Goal: Information Seeking & Learning: Check status

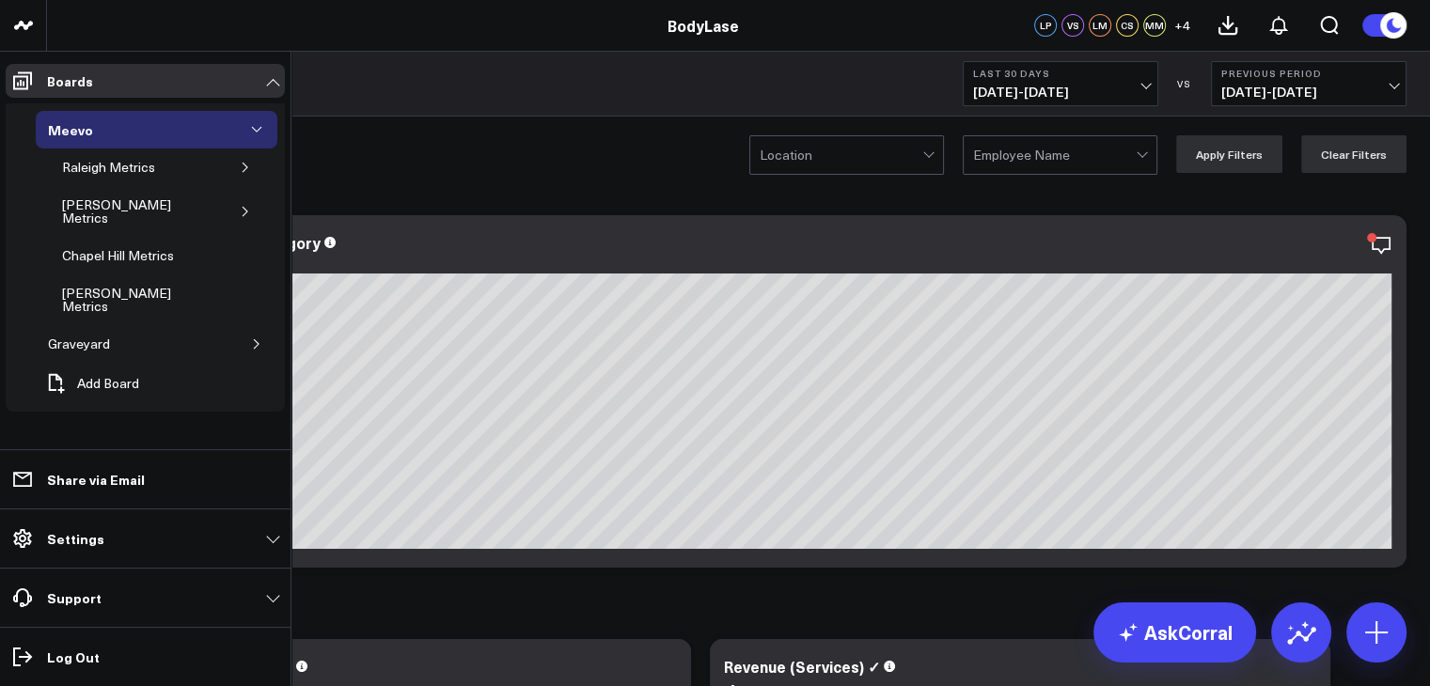
click at [34, 98] on ul "Meevo Raleigh Metrics [PERSON_NAME] Metrics Chapel Hill Metrics [PERSON_NAME] M…" at bounding box center [145, 260] width 279 height 325
click at [151, 282] on div "[PERSON_NAME] Metrics" at bounding box center [138, 300] width 163 height 36
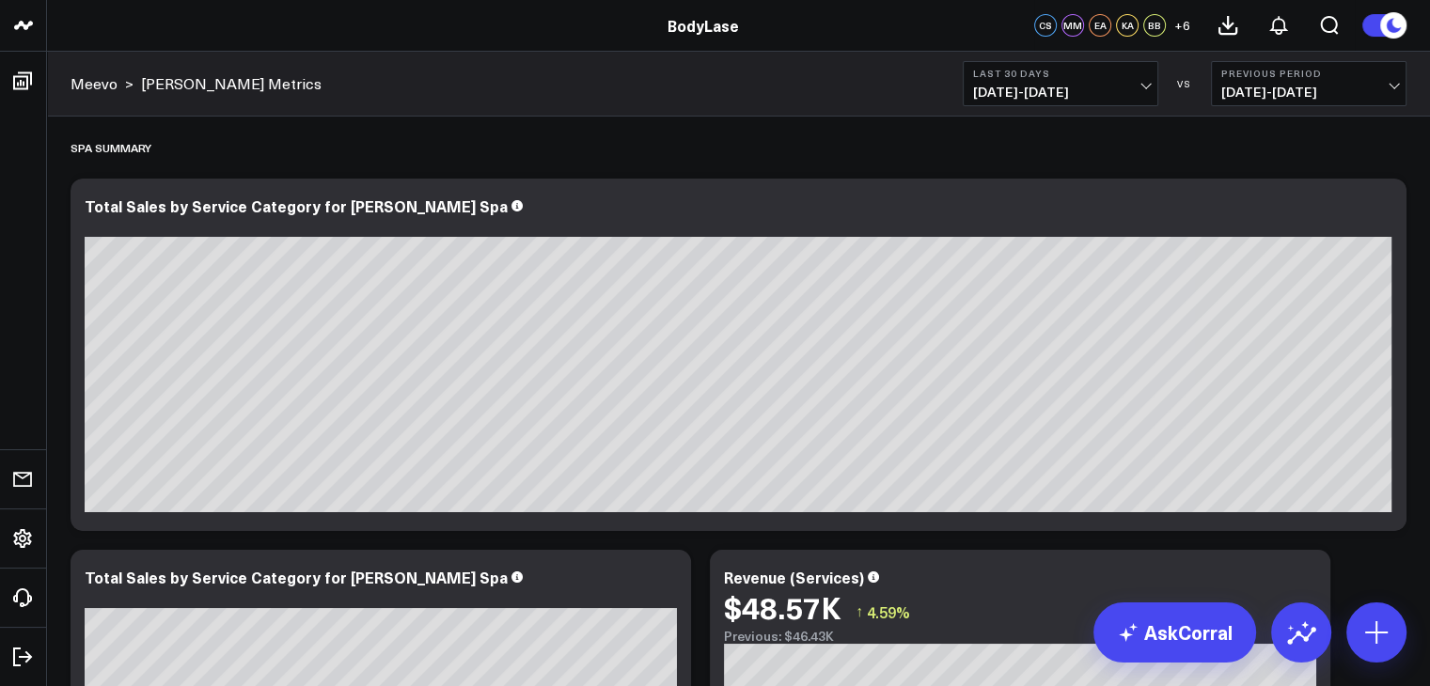
click at [1081, 95] on span "[DATE] - [DATE]" at bounding box center [1060, 92] width 175 height 15
click at [1232, 91] on span "[DATE] - [DATE]" at bounding box center [1308, 92] width 175 height 15
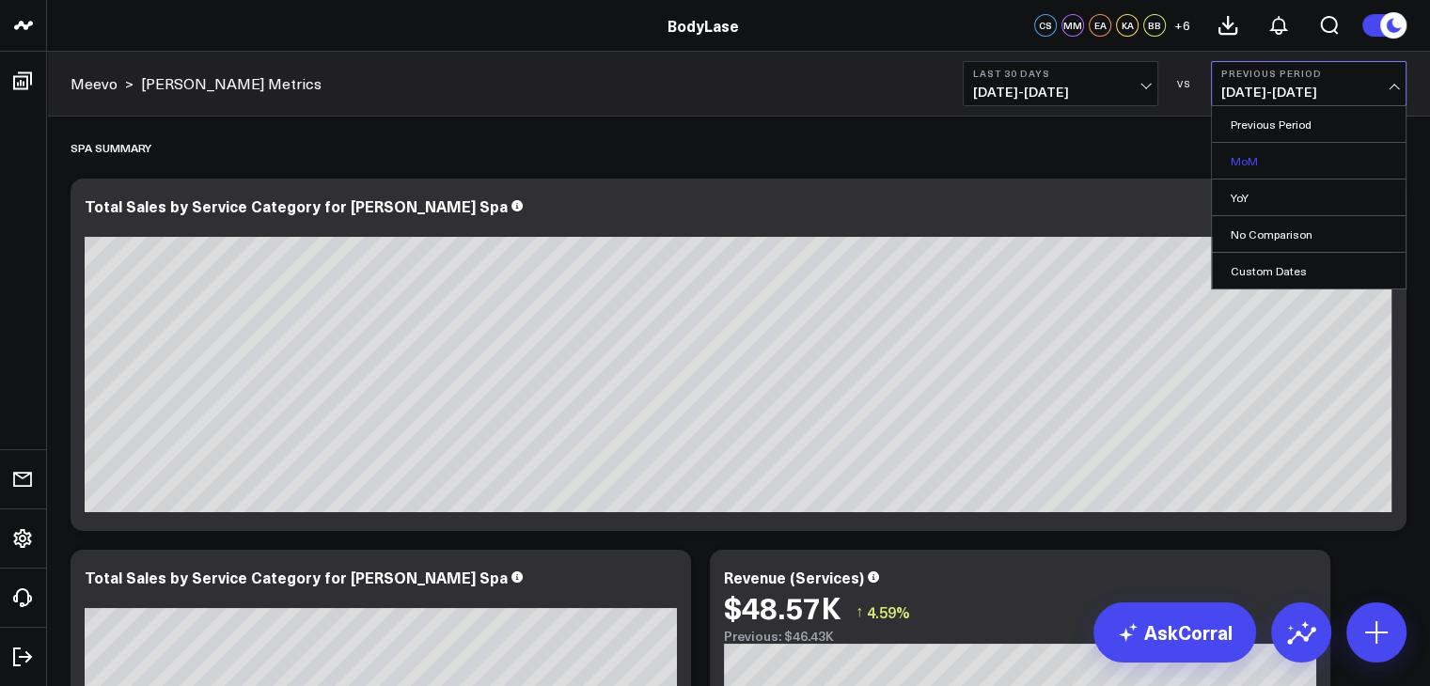
click at [1226, 155] on link "MoM" at bounding box center [1309, 161] width 194 height 36
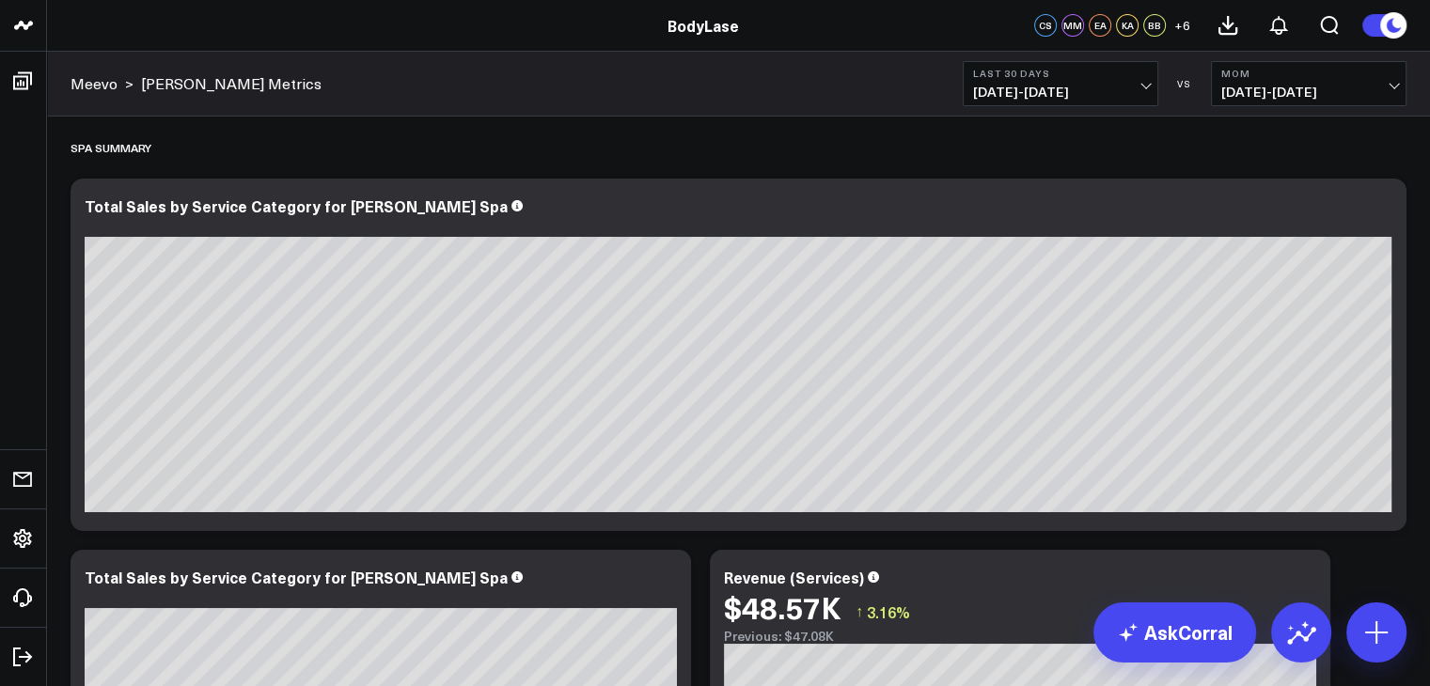
click at [1094, 91] on span "[DATE] - [DATE]" at bounding box center [1060, 92] width 175 height 15
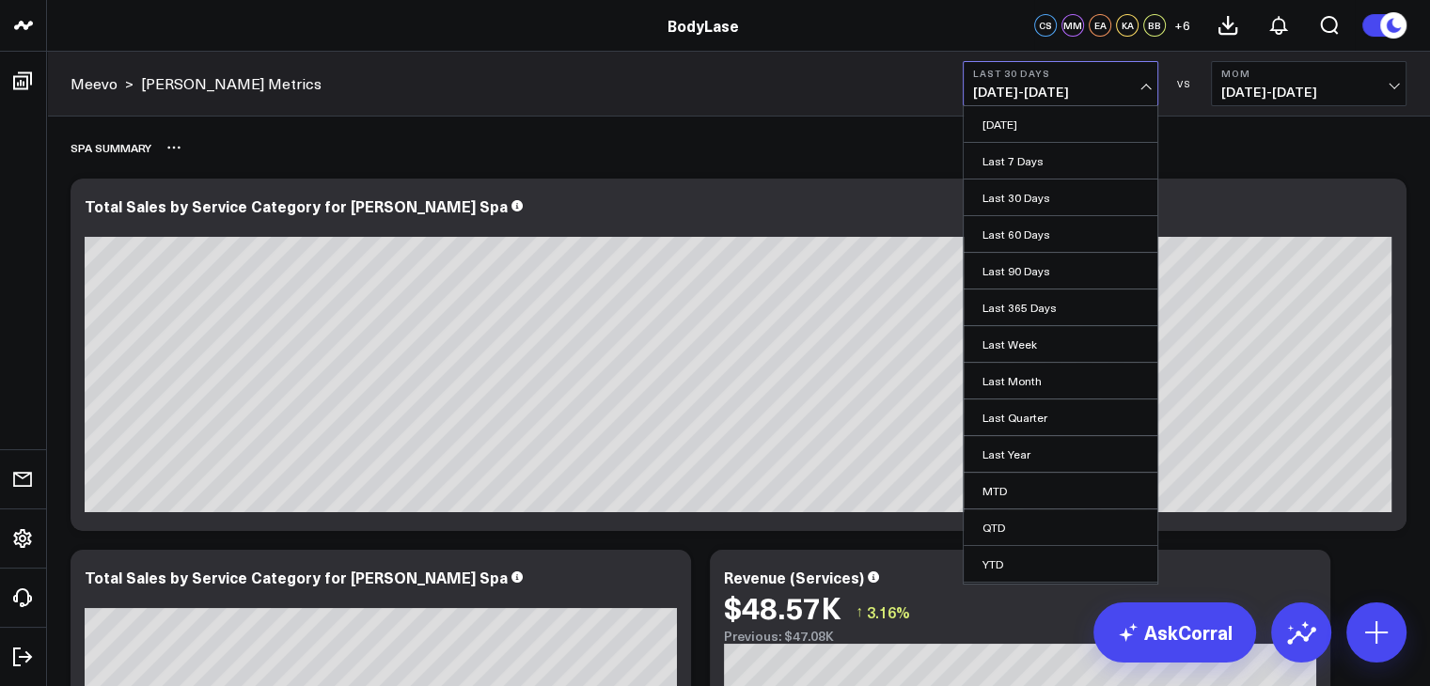
click at [841, 136] on div "Spa Summary" at bounding box center [738, 147] width 1336 height 43
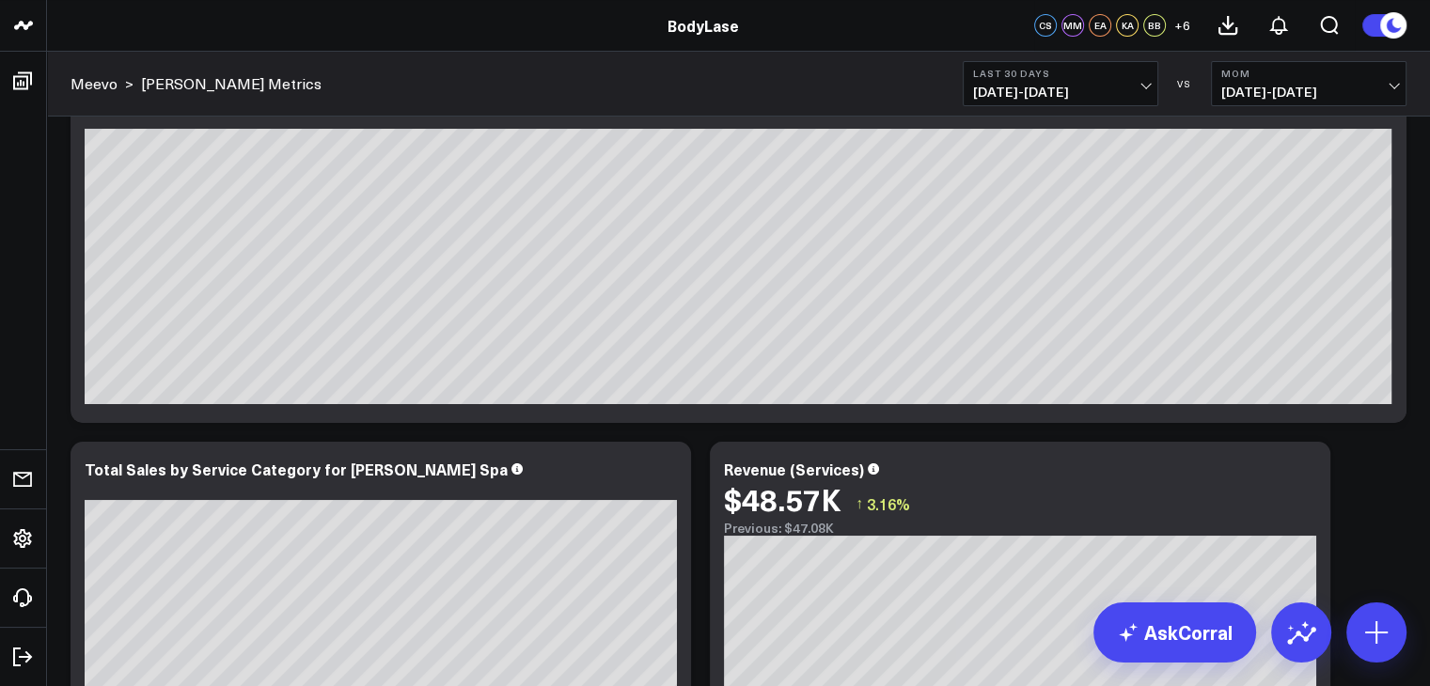
scroll to position [109, 0]
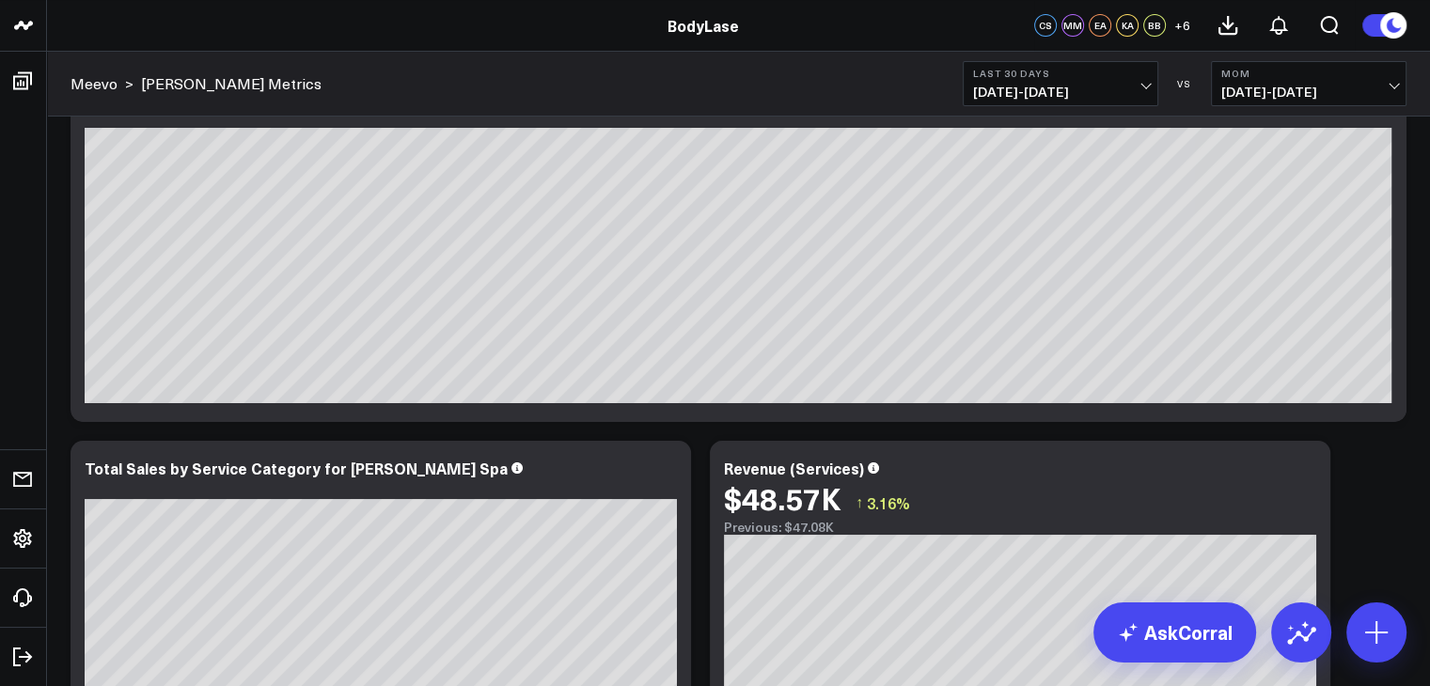
click at [1039, 52] on div "Meevo > [PERSON_NAME] Metrics Last 30 Days [DATE] - [DATE] VS MoM [DEMOGRAPHIC_…" at bounding box center [738, 84] width 1383 height 65
click at [1032, 85] on span "[DATE] - [DATE]" at bounding box center [1060, 92] width 175 height 15
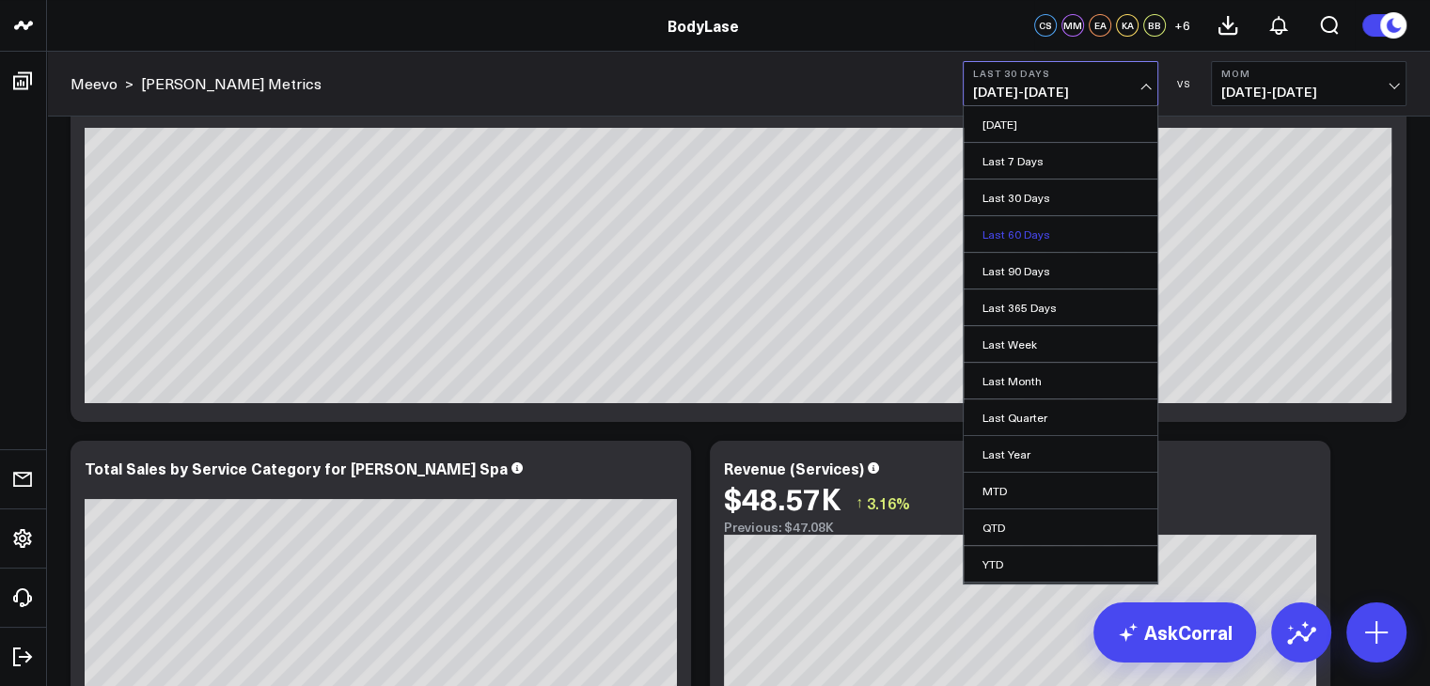
click at [1031, 216] on link "Last 60 Days" at bounding box center [1060, 234] width 194 height 36
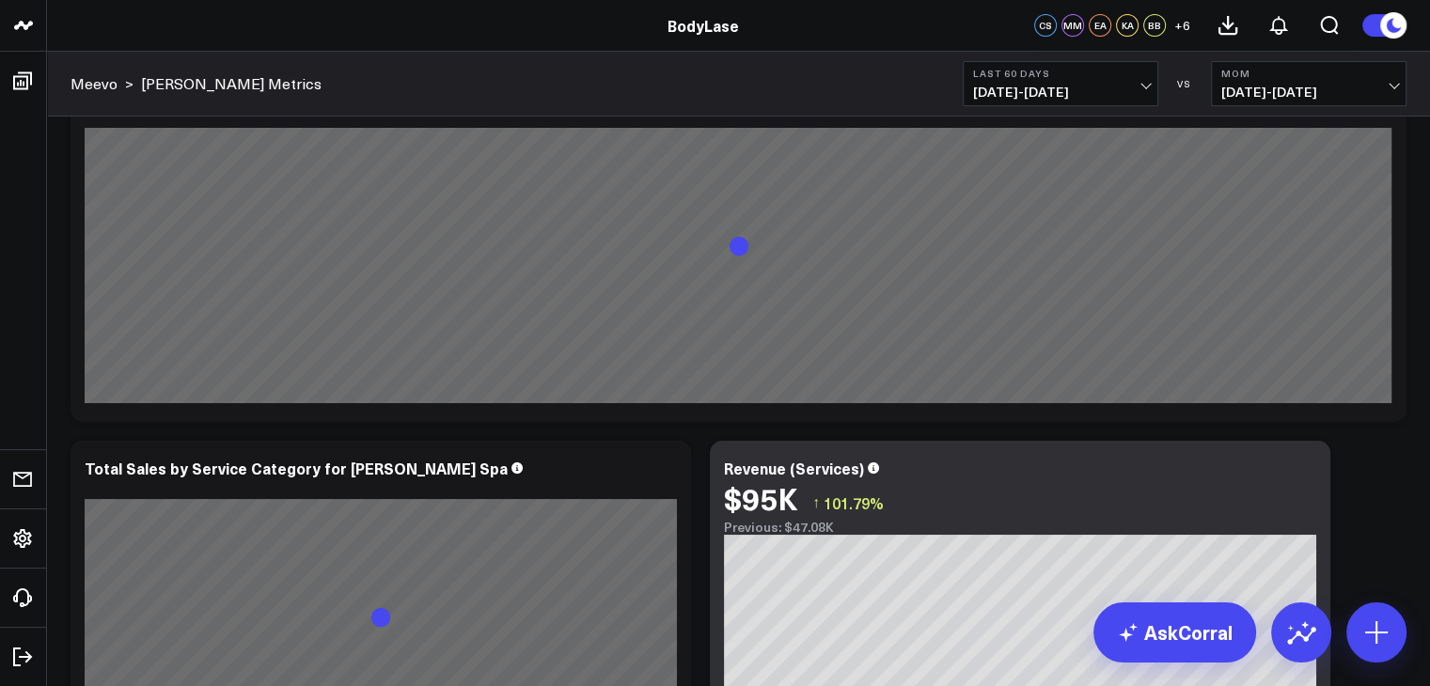
click at [1079, 95] on span "[DATE] - [DATE]" at bounding box center [1060, 92] width 175 height 15
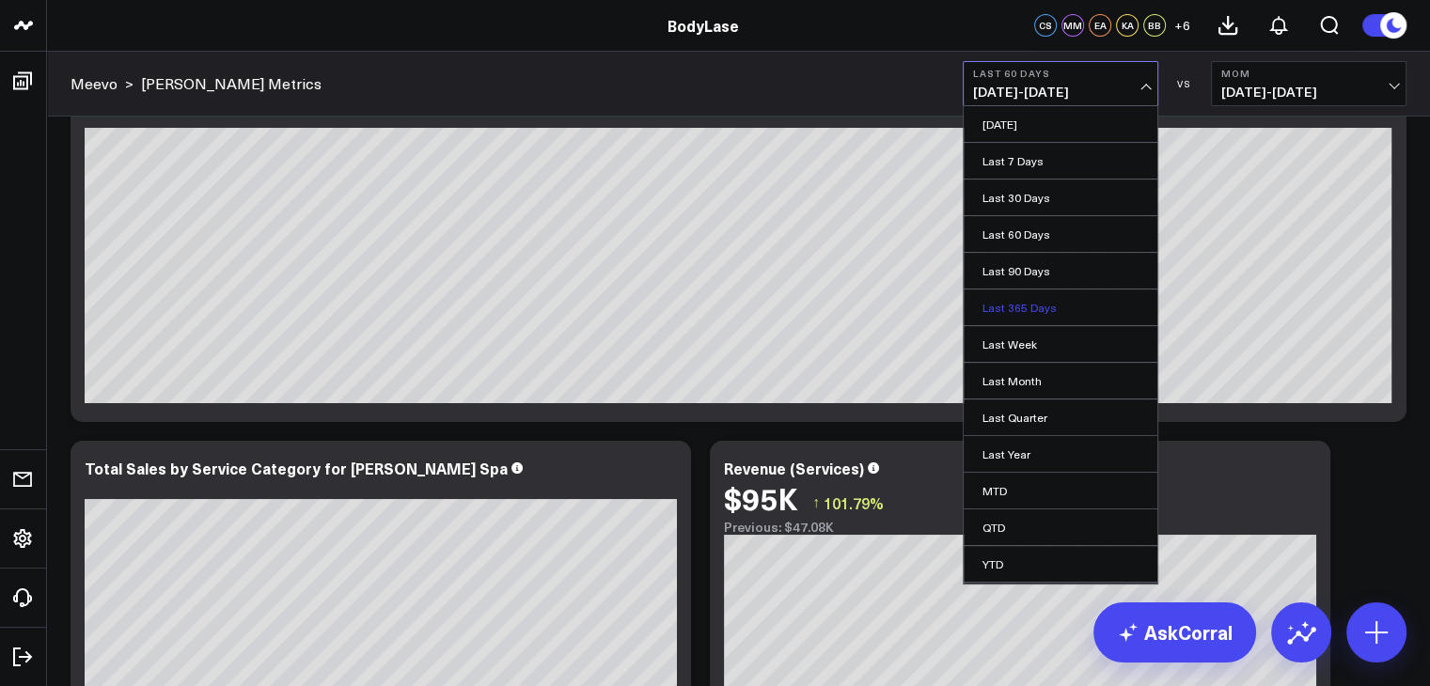
scroll to position [32, 0]
click at [1029, 572] on link "Custom Dates" at bounding box center [1060, 569] width 194 height 36
select select "9"
select select "2025"
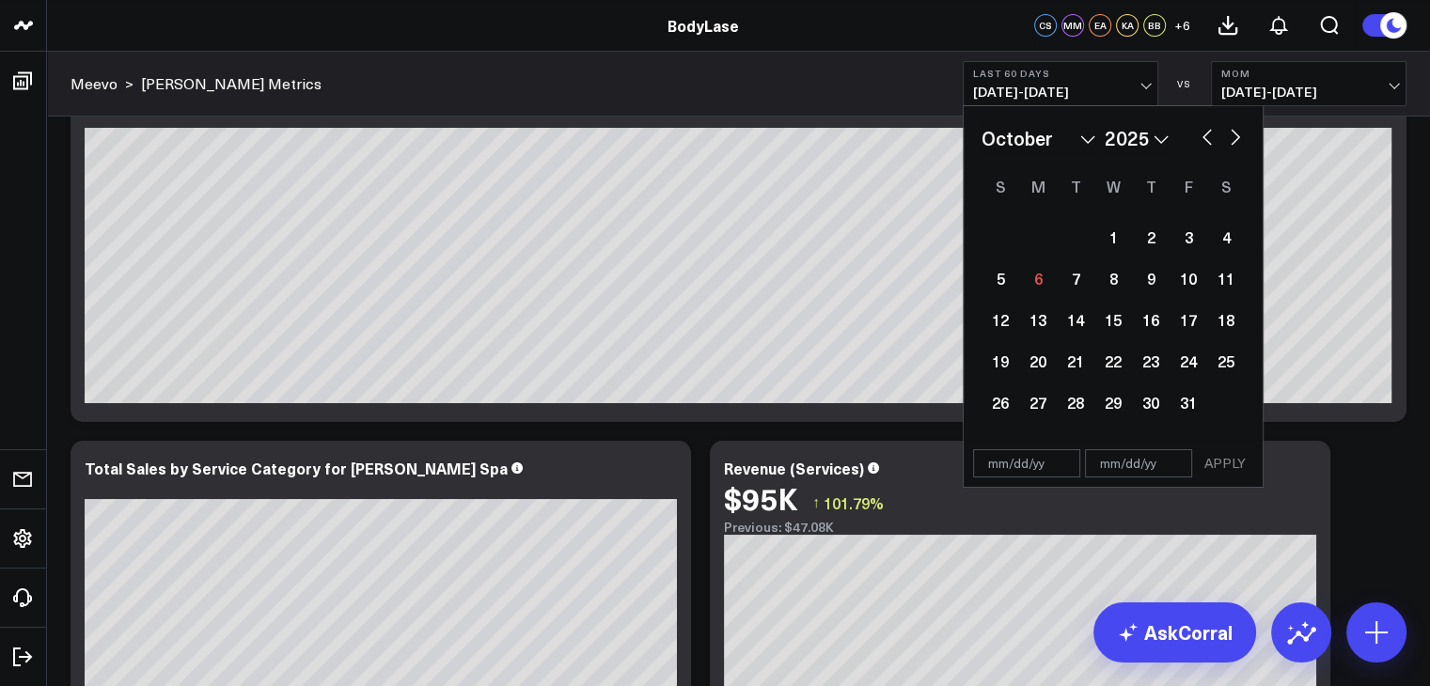
click at [1199, 136] on button "button" at bounding box center [1206, 135] width 19 height 23
select select "8"
select select "2025"
click at [1028, 238] on div "1" at bounding box center [1038, 237] width 38 height 38
select select "8"
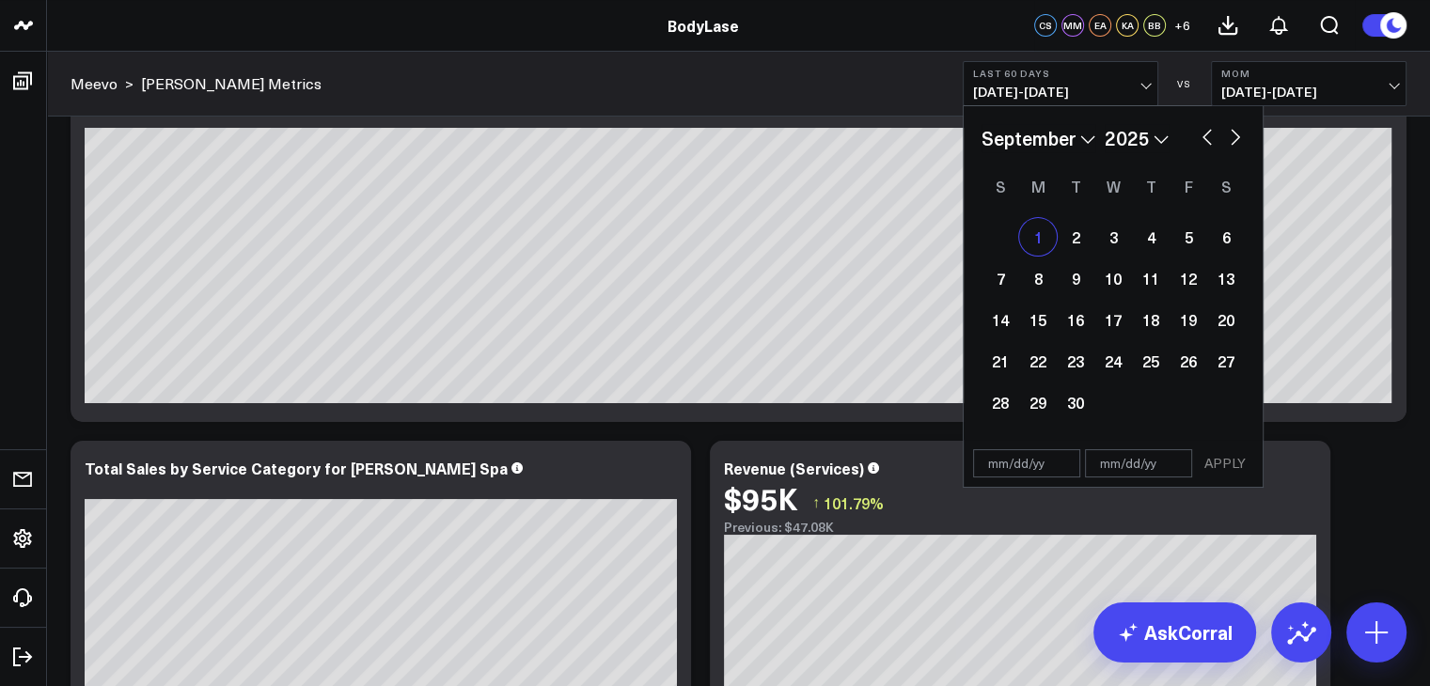
select select "2025"
type input "[DATE]"
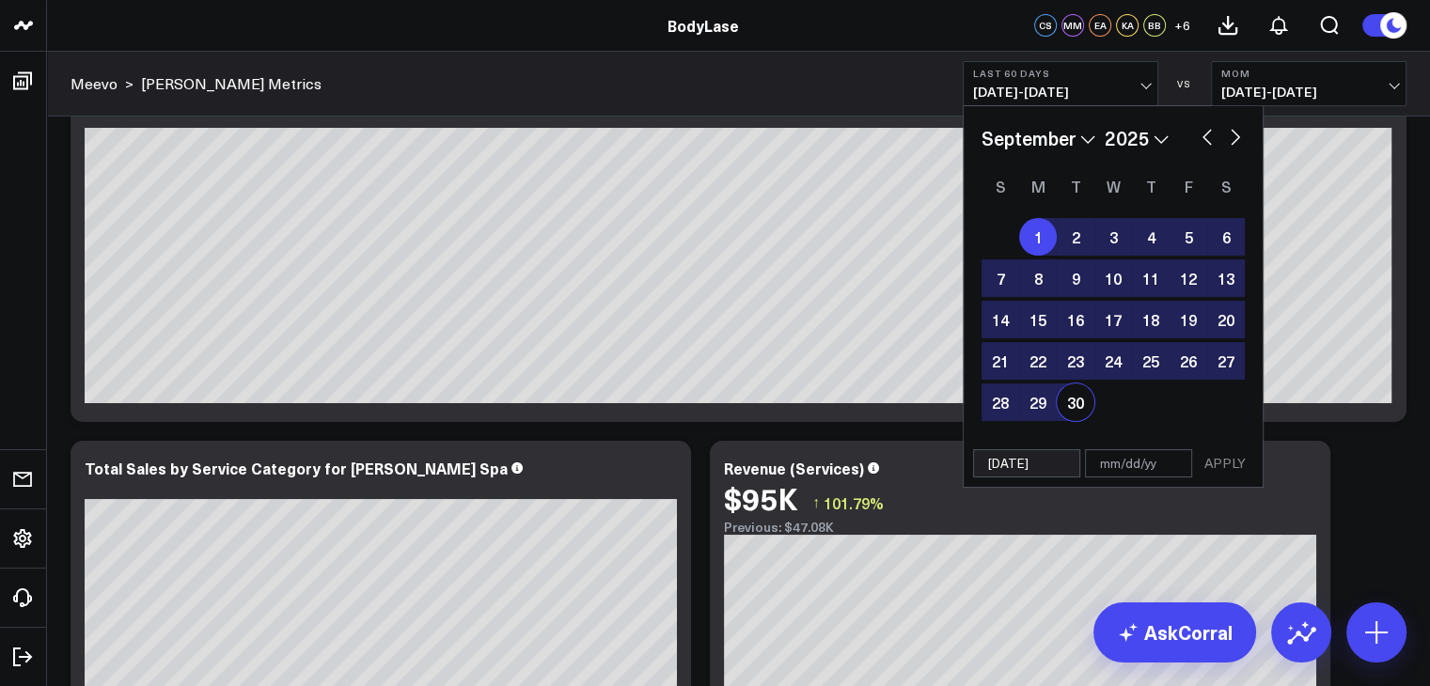
click at [1075, 399] on div "30" at bounding box center [1075, 402] width 38 height 38
type input "[DATE]"
select select "8"
select select "2025"
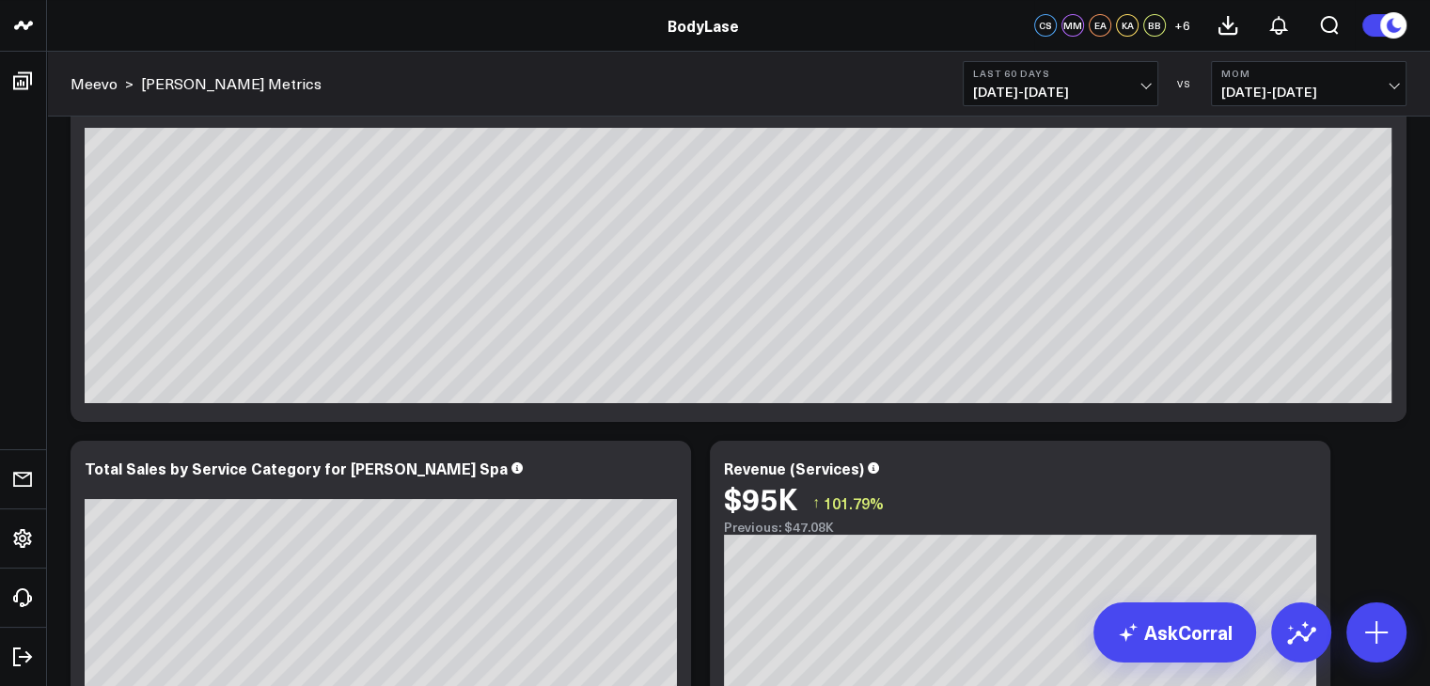
click at [1341, 95] on span "[DATE] - [DATE]" at bounding box center [1308, 92] width 175 height 15
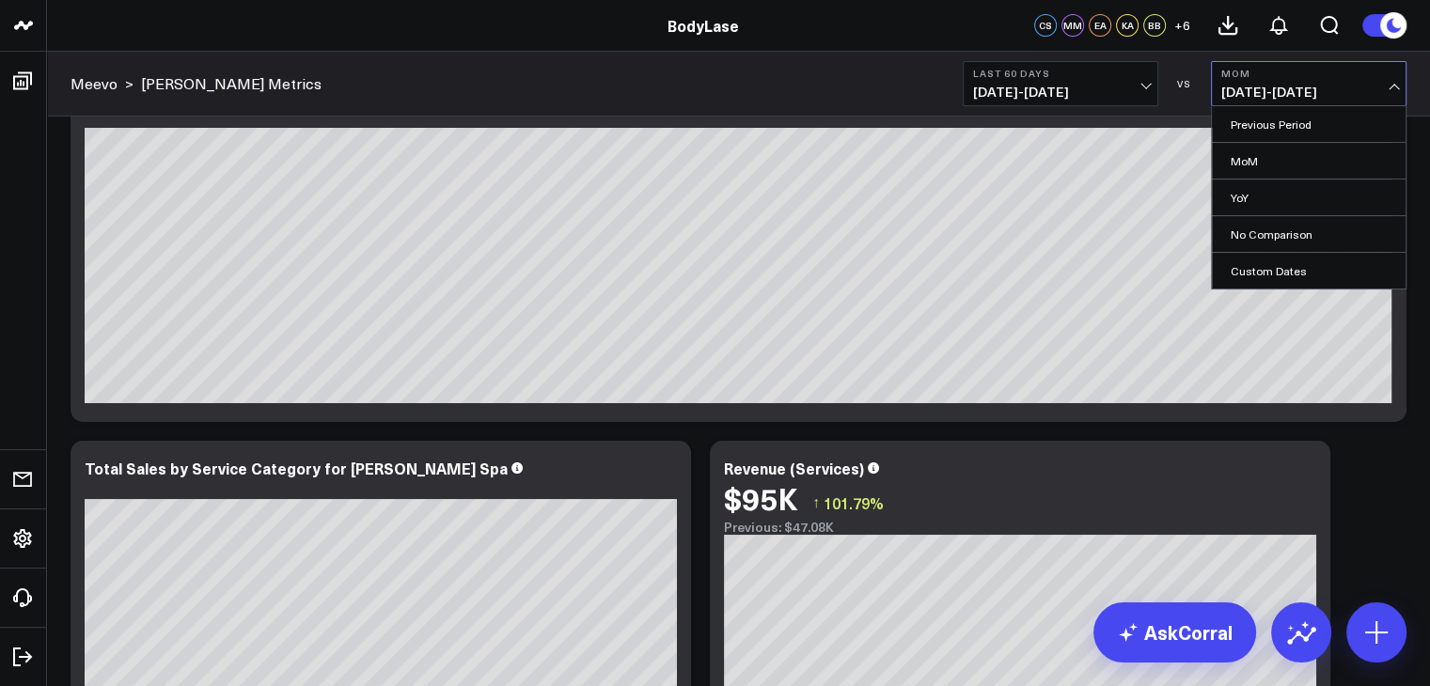
click at [1117, 74] on b "Last 60 Days" at bounding box center [1060, 73] width 175 height 11
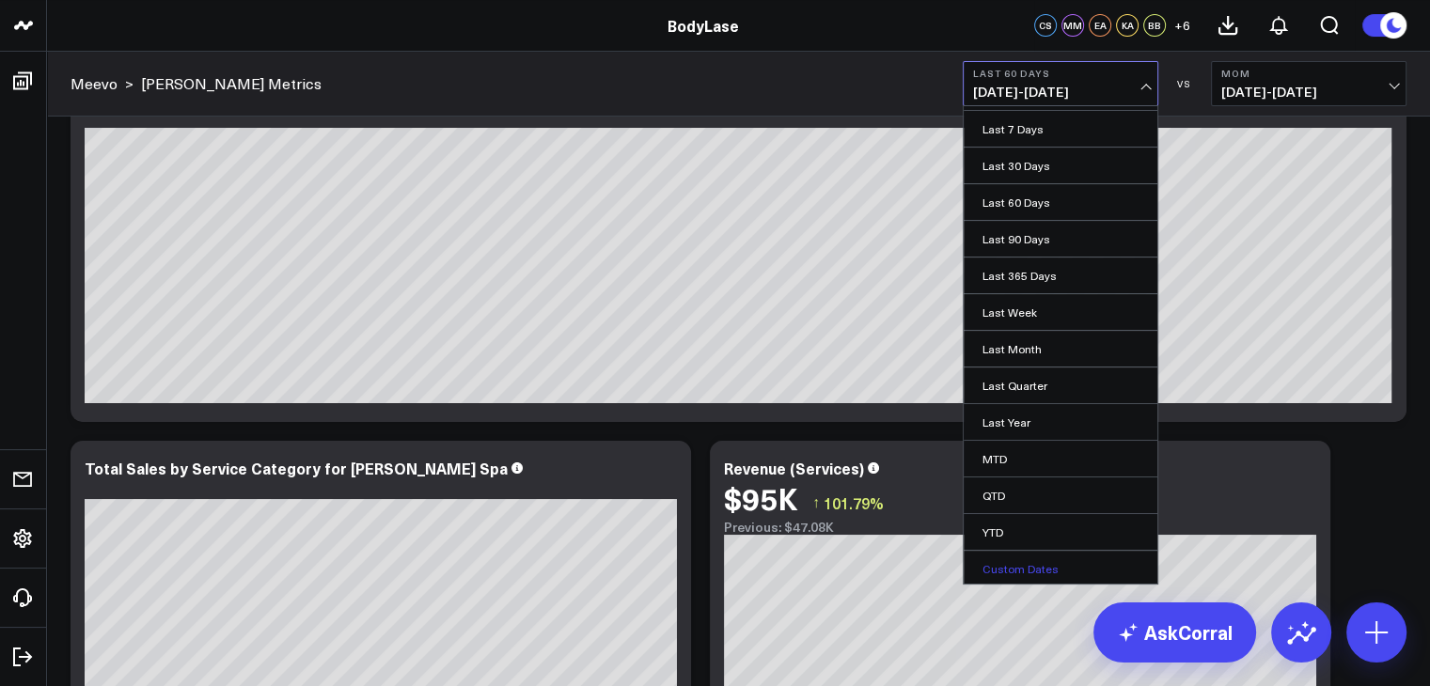
click at [1011, 560] on link "Custom Dates" at bounding box center [1060, 569] width 194 height 36
select select "9"
select select "2025"
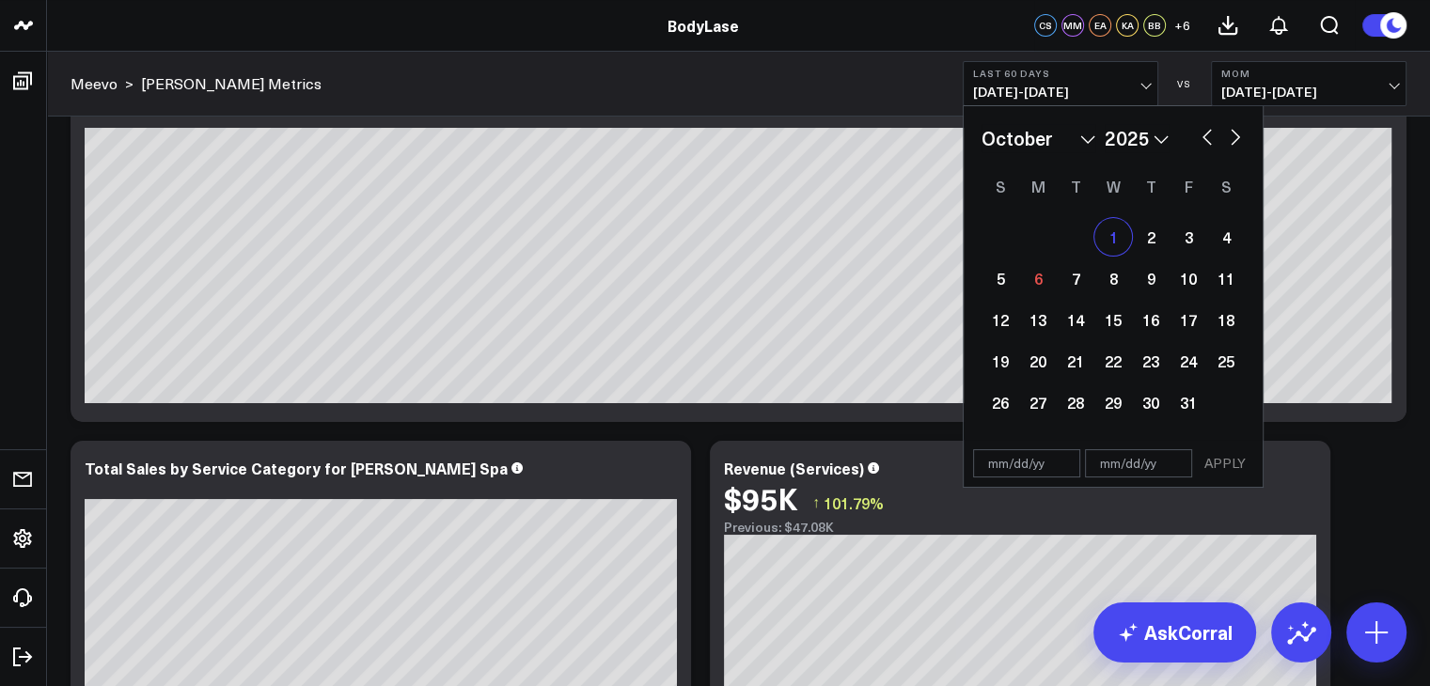
click at [1109, 234] on div "1" at bounding box center [1113, 237] width 38 height 38
type input "[DATE]"
select select "9"
select select "2025"
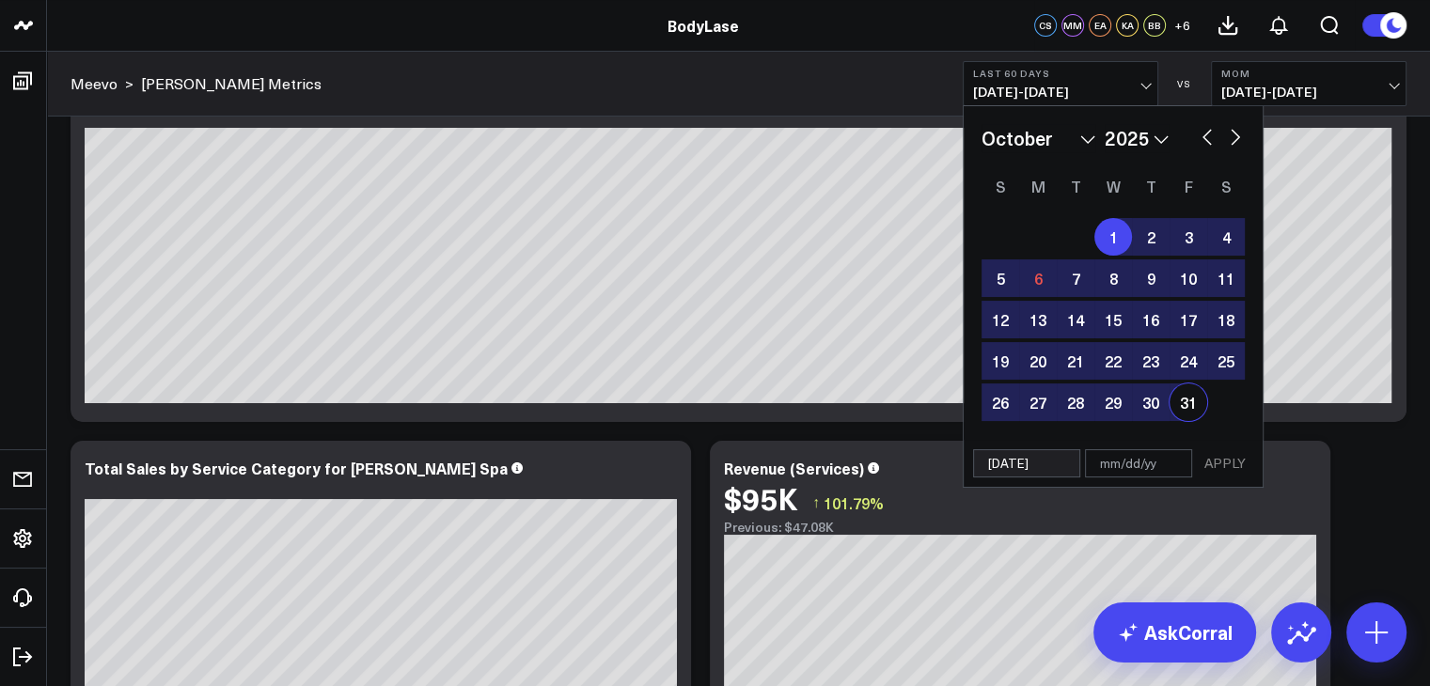
click at [1182, 405] on div "31" at bounding box center [1188, 402] width 38 height 38
type input "[DATE]"
select select "9"
select select "2025"
click at [1206, 134] on button "button" at bounding box center [1206, 135] width 19 height 23
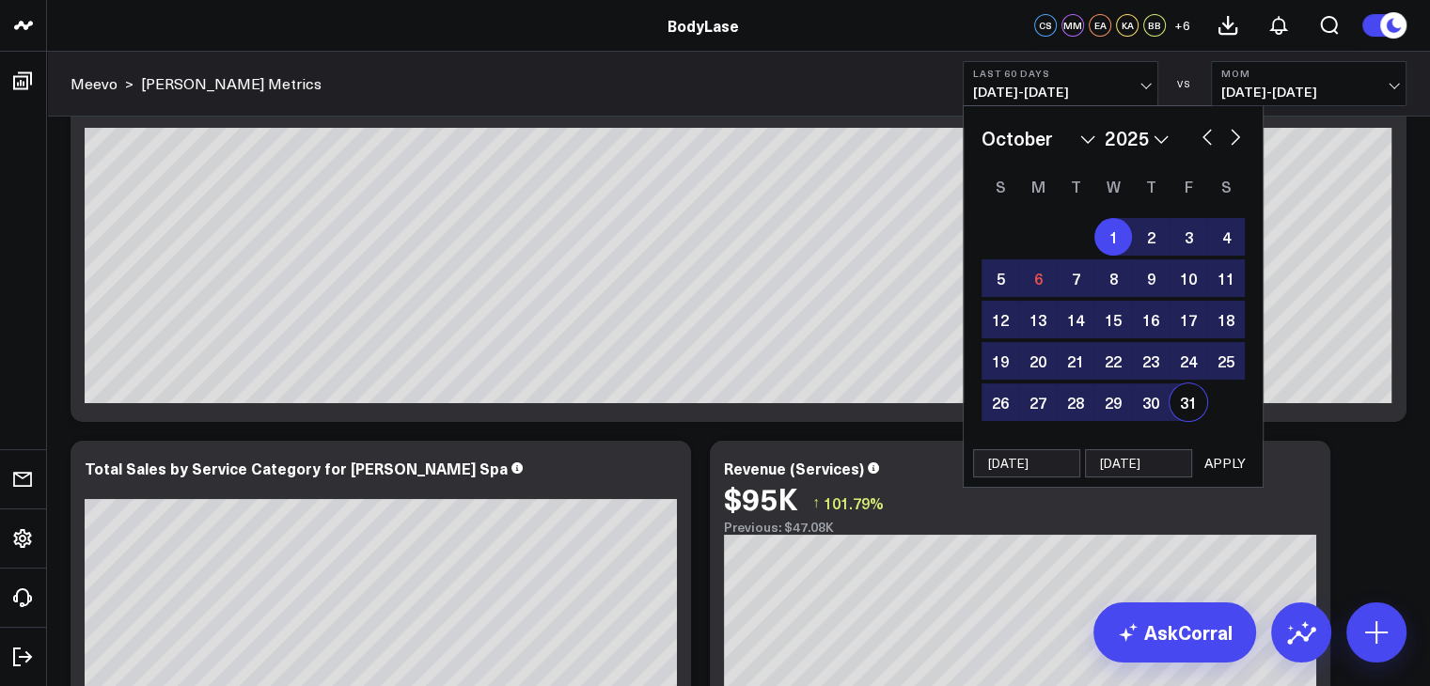
select select "8"
select select "2025"
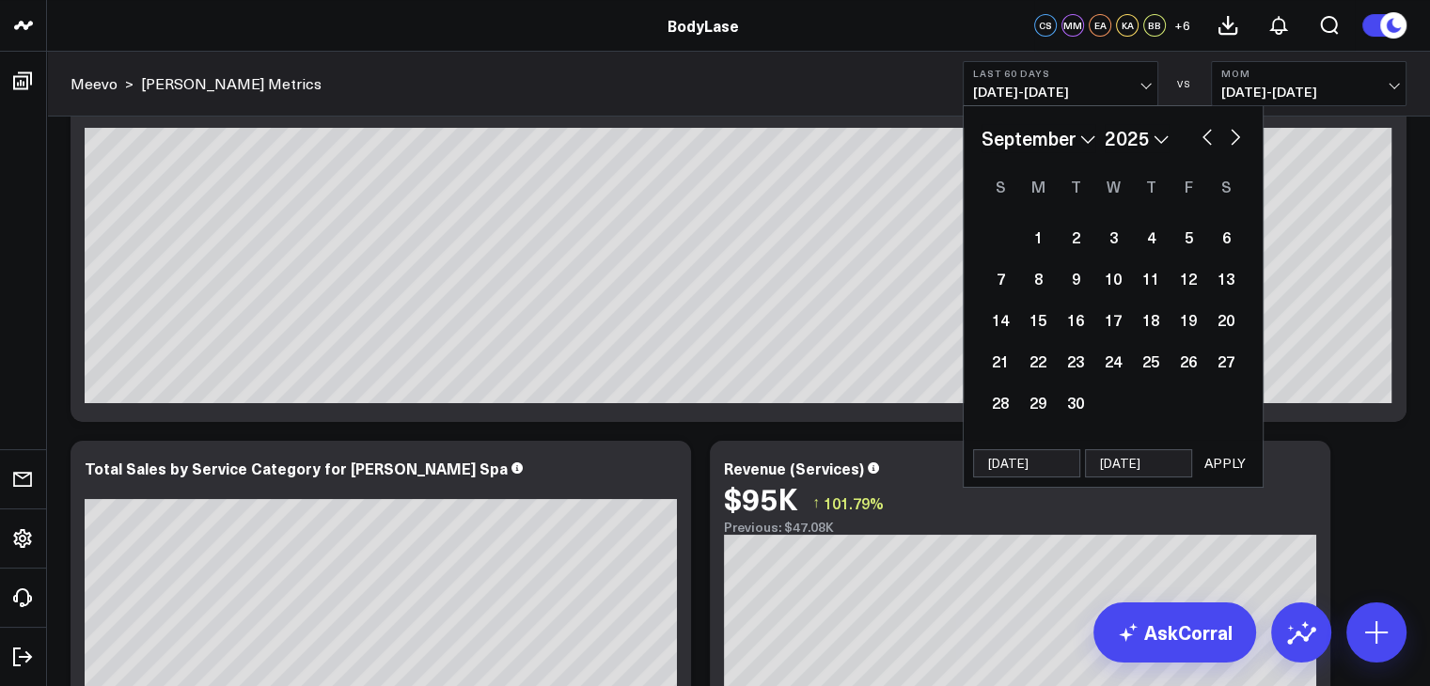
click at [1206, 134] on button "button" at bounding box center [1206, 135] width 19 height 23
select select "7"
select select "2025"
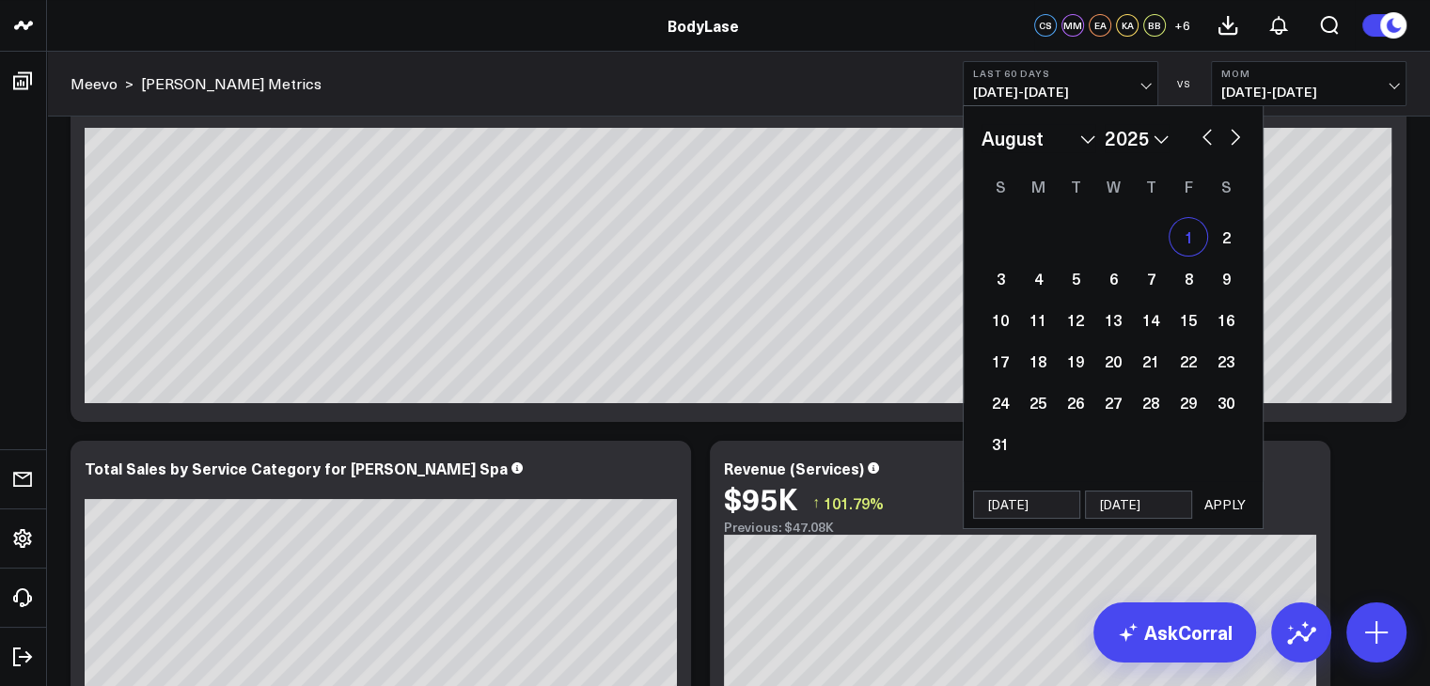
click at [1188, 239] on div "1" at bounding box center [1188, 237] width 38 height 38
type input "[DATE]"
select select "7"
select select "2025"
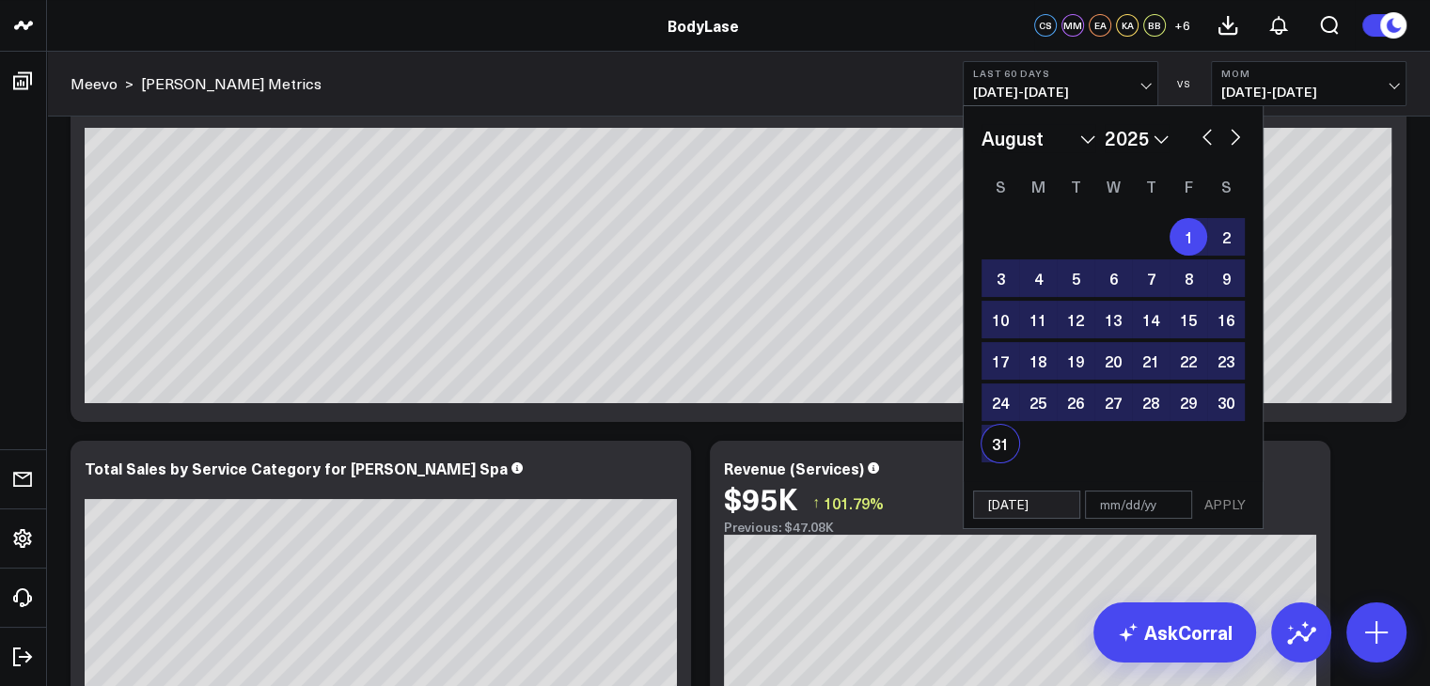
click at [982, 445] on div "31" at bounding box center [1000, 444] width 38 height 38
type input "[DATE]"
select select "7"
select select "2025"
click at [1205, 500] on button "APPLY" at bounding box center [1225, 505] width 56 height 28
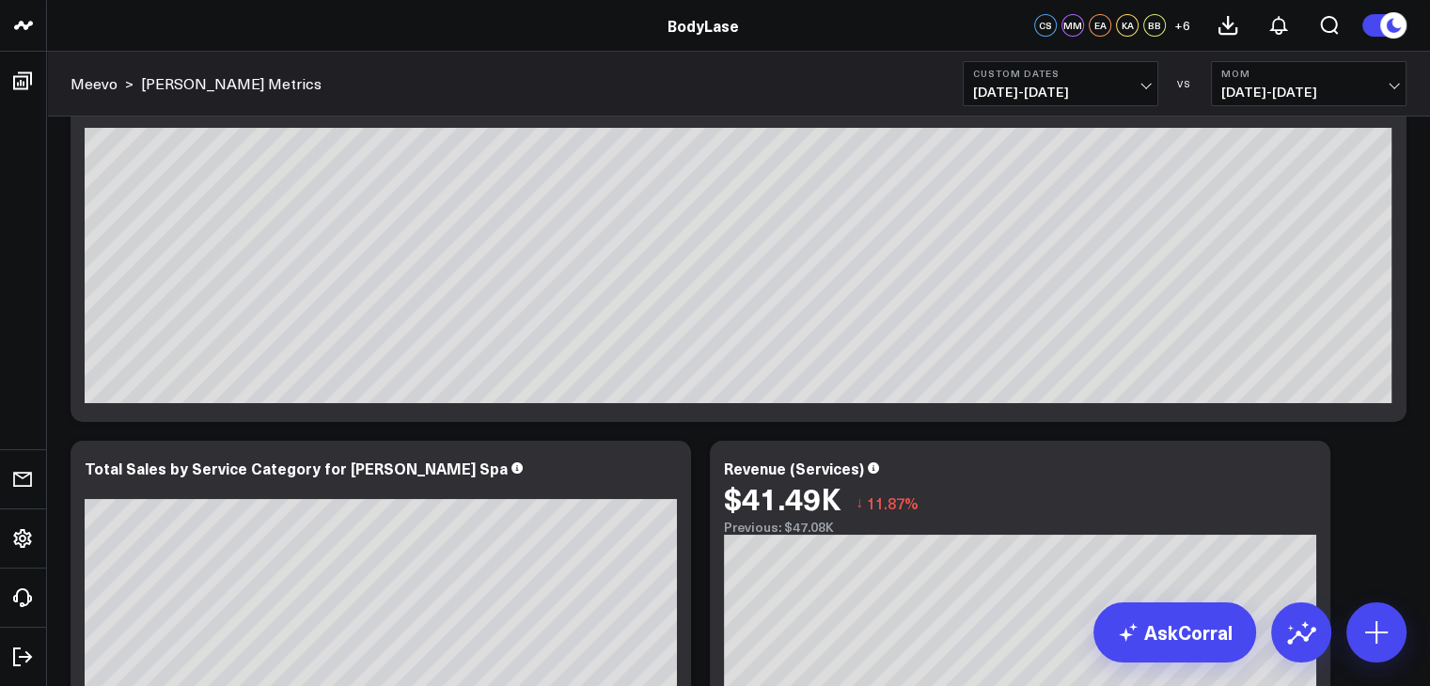
click at [1287, 94] on span "[DATE] - [DATE]" at bounding box center [1308, 92] width 175 height 15
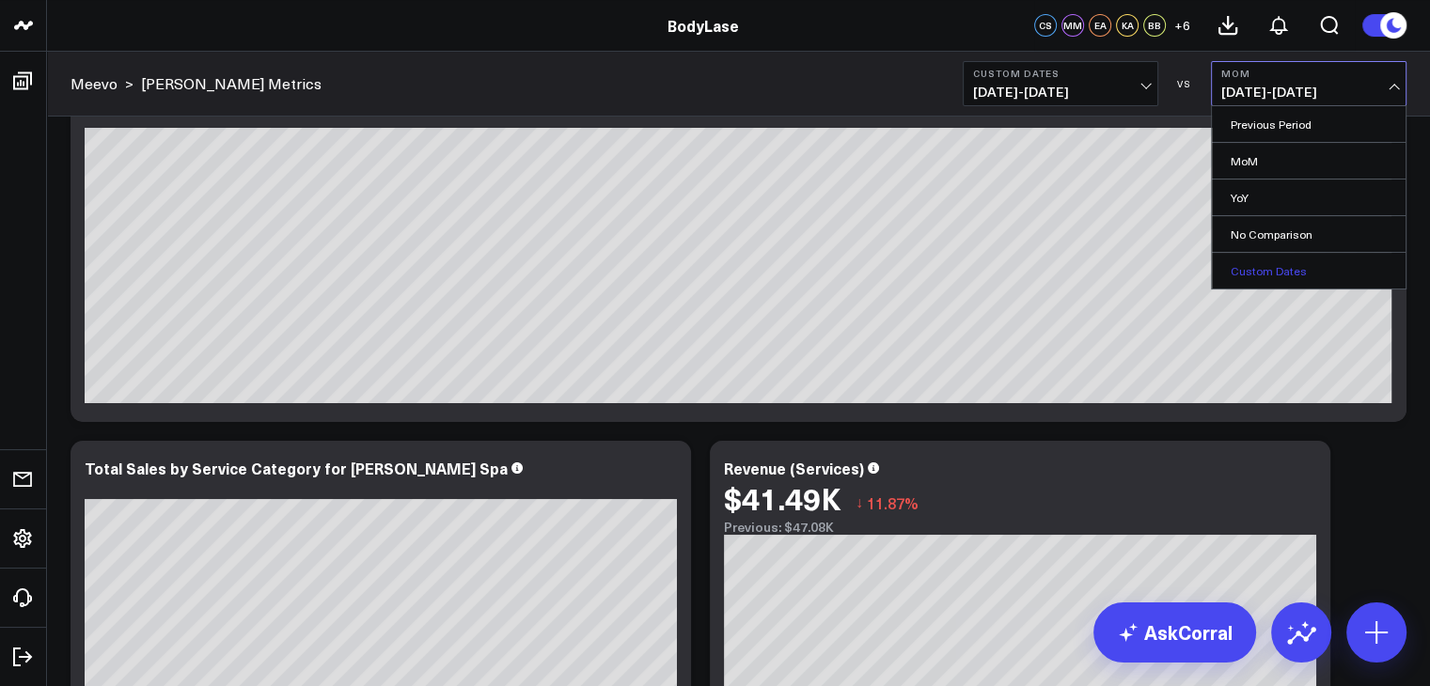
click at [1257, 269] on link "Custom Dates" at bounding box center [1309, 271] width 194 height 36
select select "9"
select select "2025"
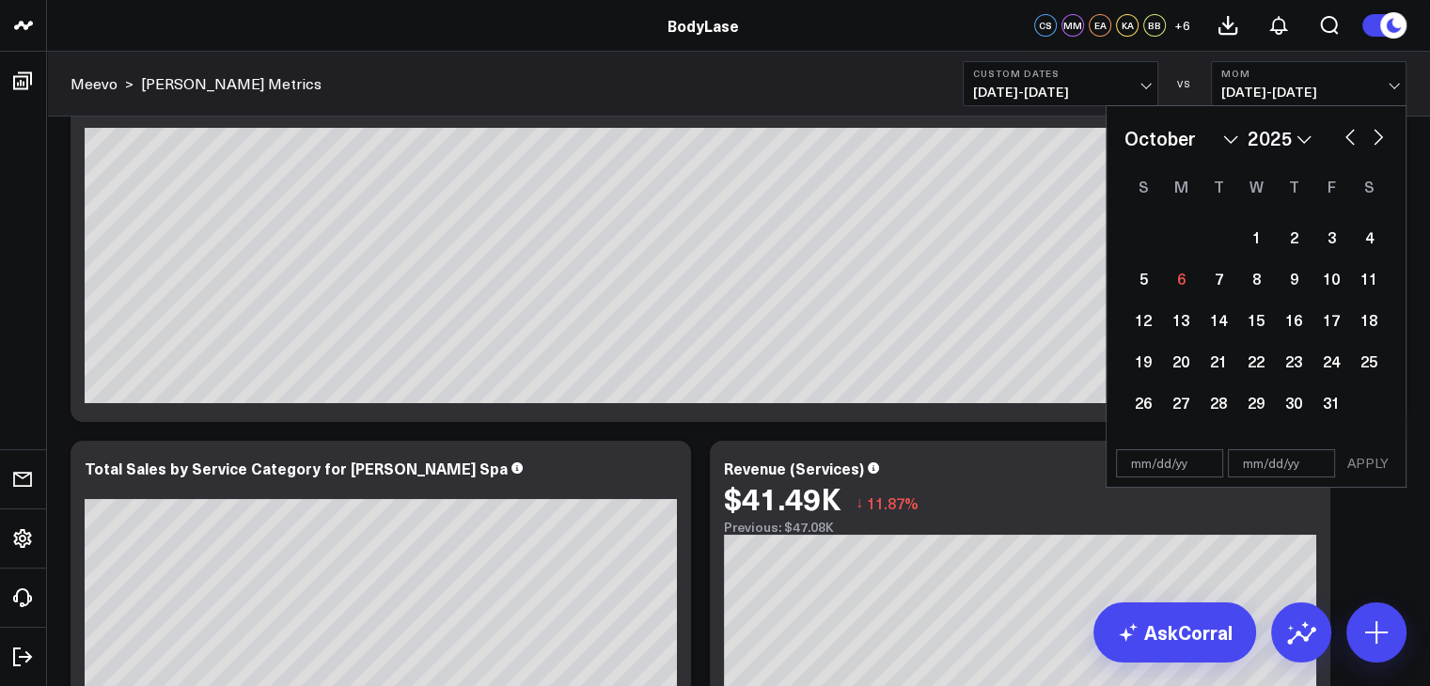
click at [1353, 136] on button "button" at bounding box center [1349, 135] width 19 height 23
select select "8"
select select "2025"
click at [1184, 242] on div "1" at bounding box center [1181, 237] width 38 height 38
type input "[DATE]"
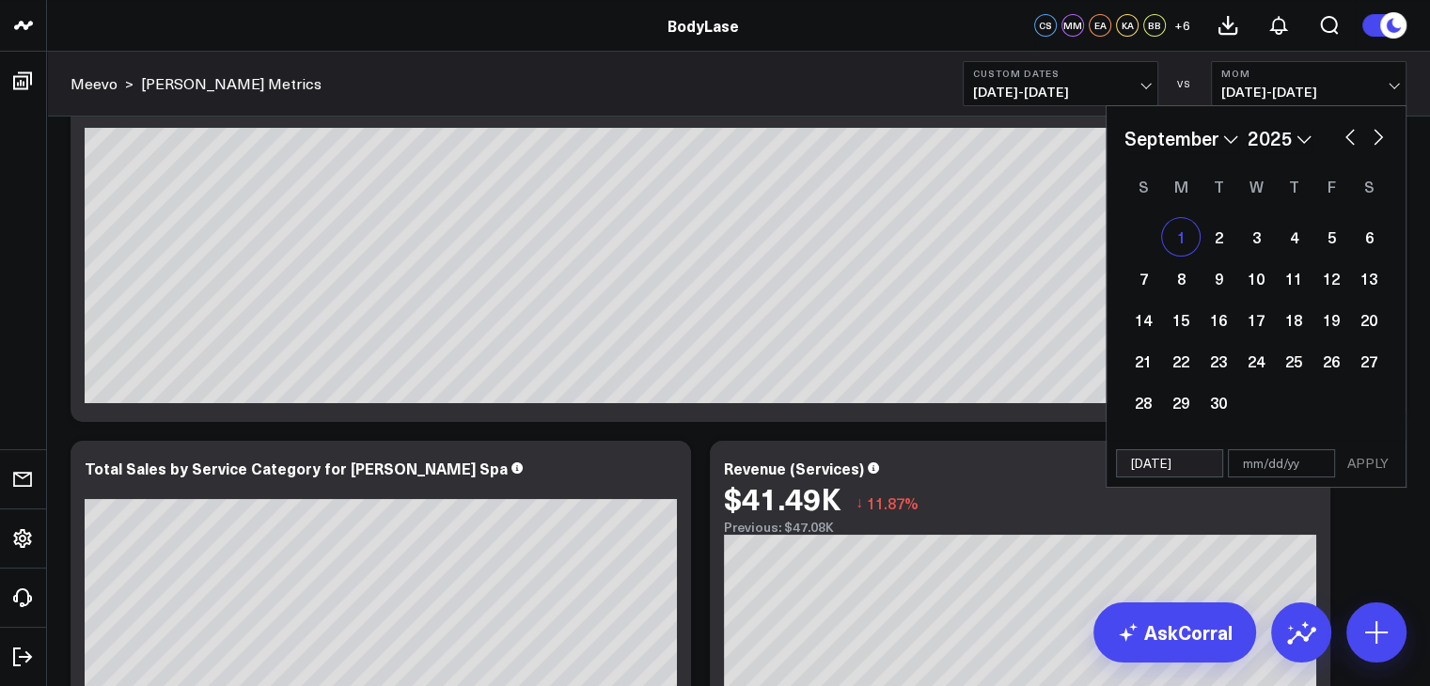
select select "8"
select select "2025"
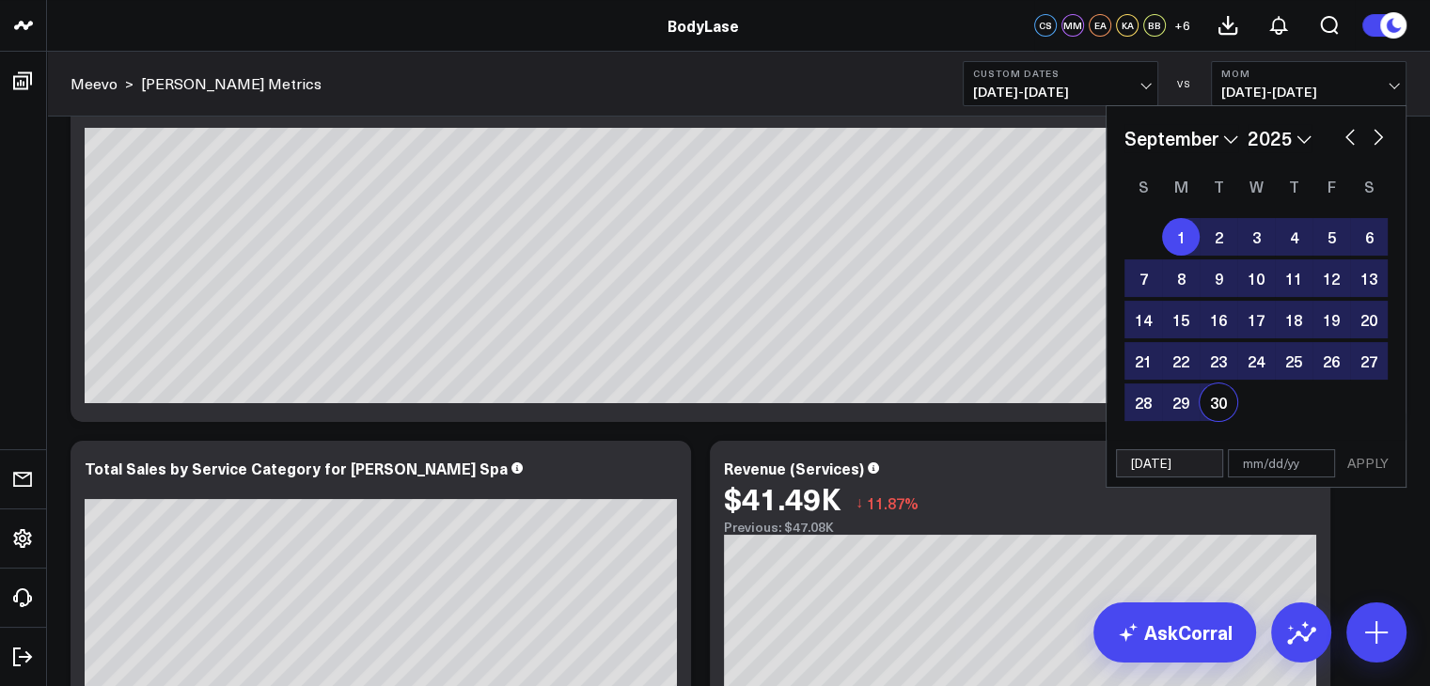
click at [1218, 389] on div "30" at bounding box center [1218, 402] width 38 height 38
type input "[DATE]"
select select "8"
select select "2025"
click at [1369, 469] on button "APPLY" at bounding box center [1367, 463] width 56 height 28
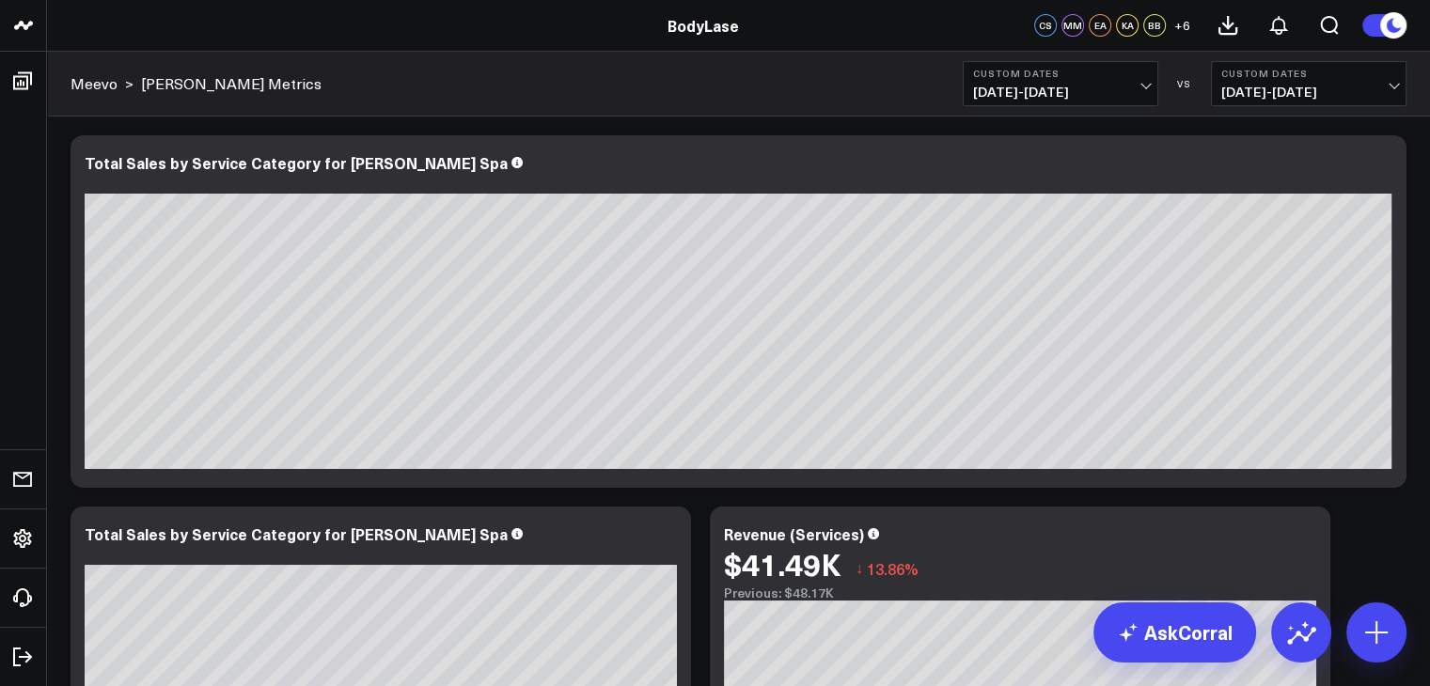
scroll to position [44, 0]
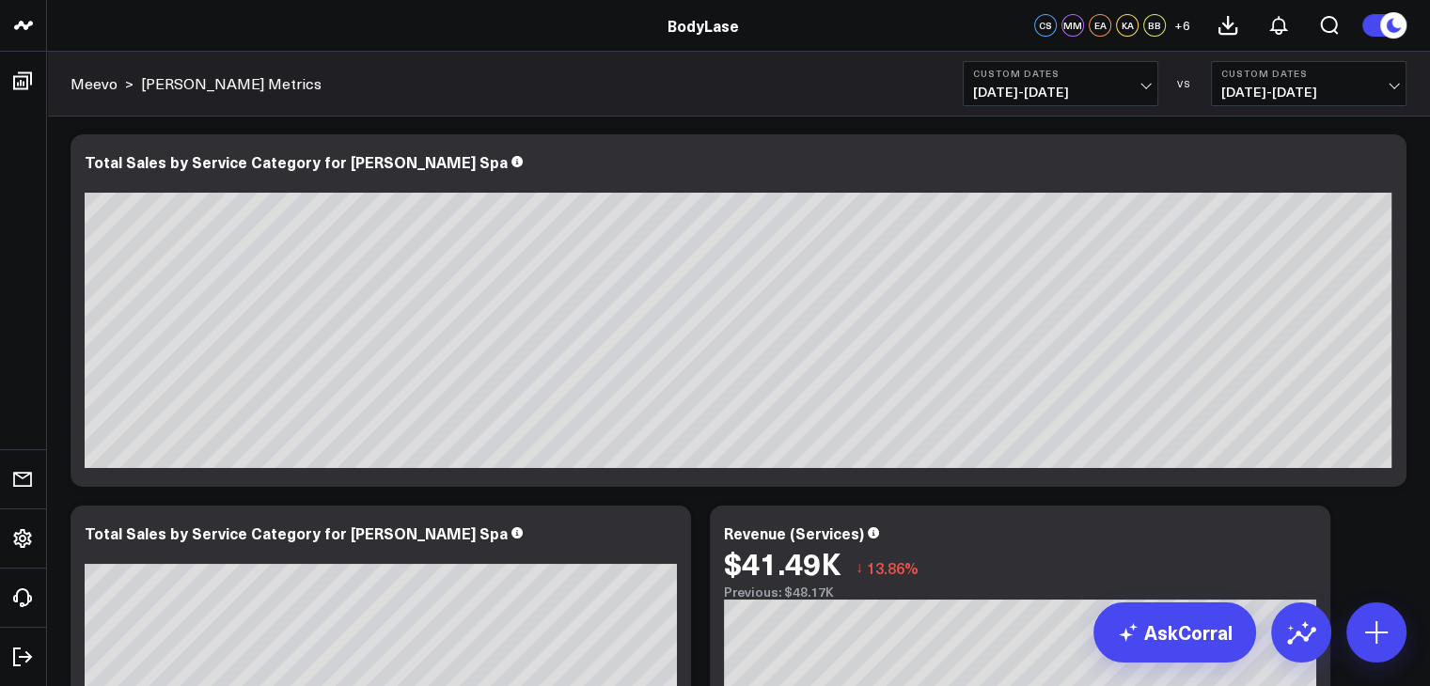
click at [1112, 83] on button "Custom Dates [DATE] - [DATE]" at bounding box center [1060, 83] width 196 height 45
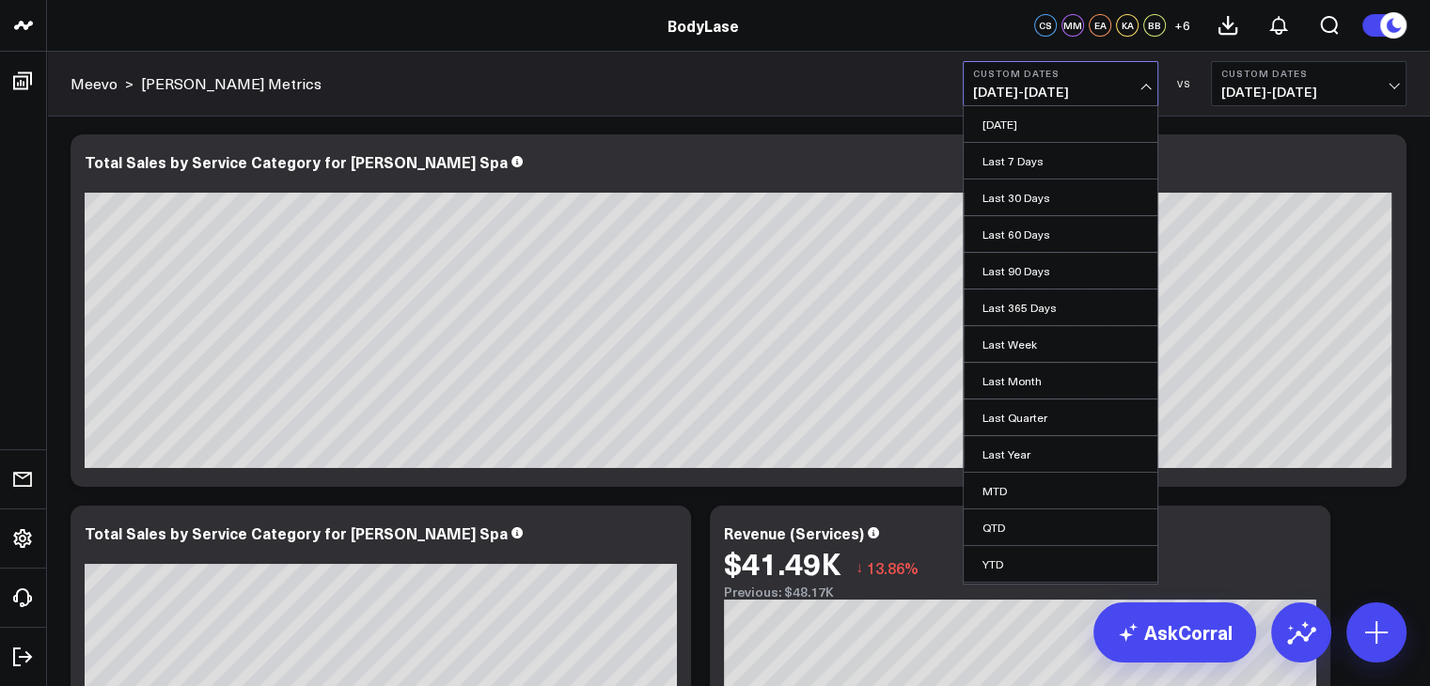
click at [1291, 87] on span "[DATE] - [DATE]" at bounding box center [1308, 92] width 175 height 15
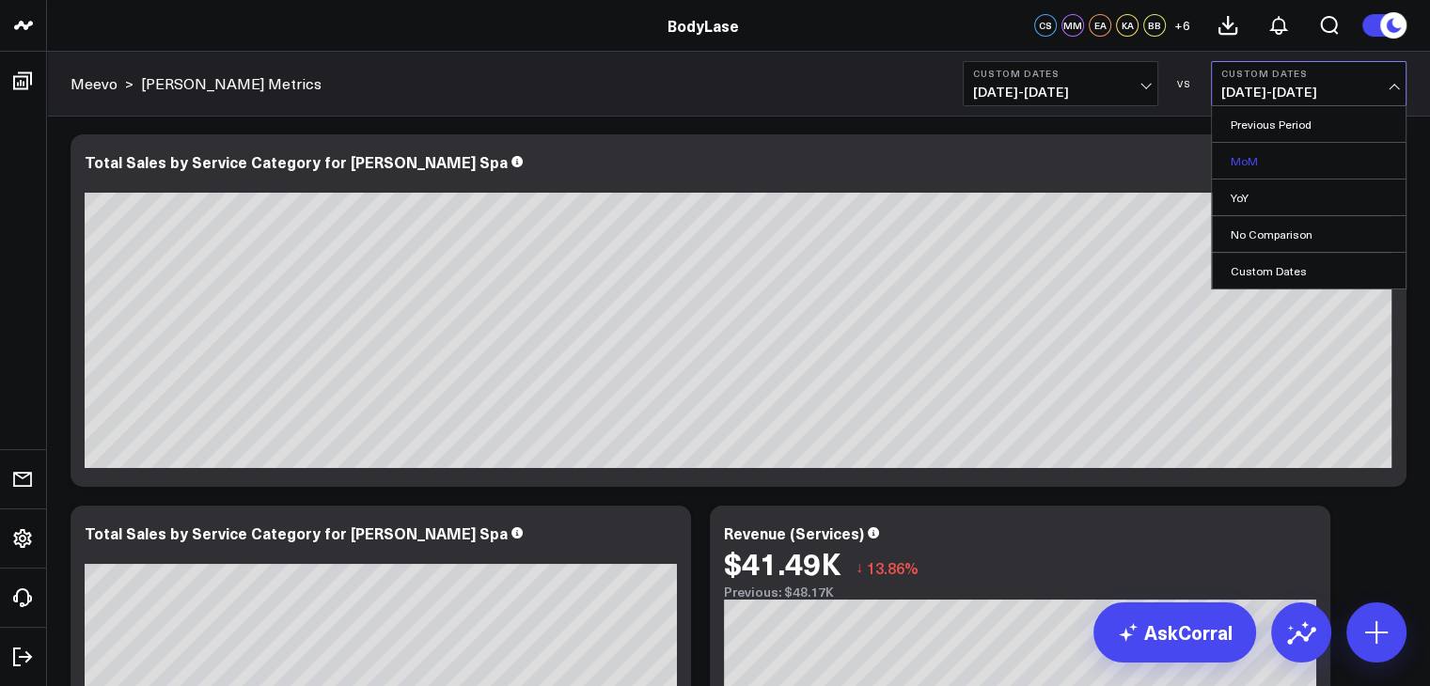
click at [1282, 168] on link "MoM" at bounding box center [1309, 161] width 194 height 36
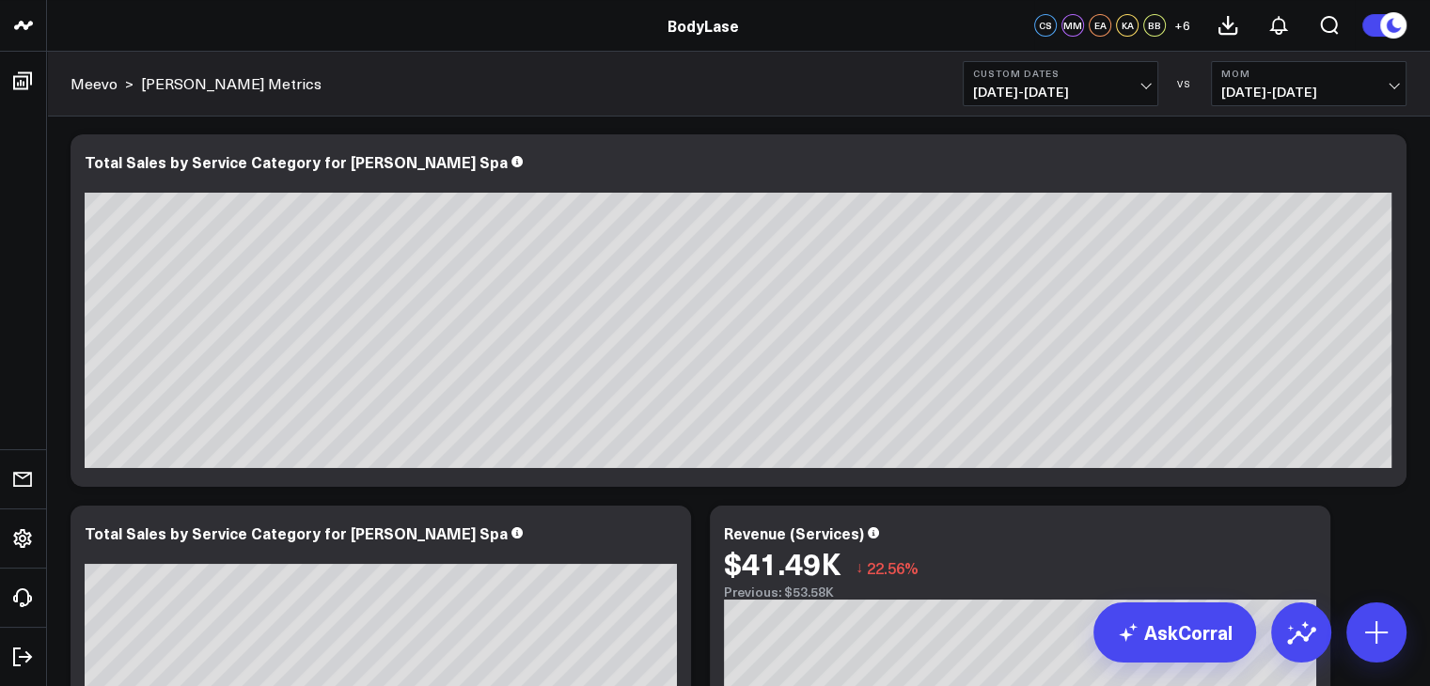
click at [1112, 97] on span "[DATE] - [DATE]" at bounding box center [1060, 92] width 175 height 15
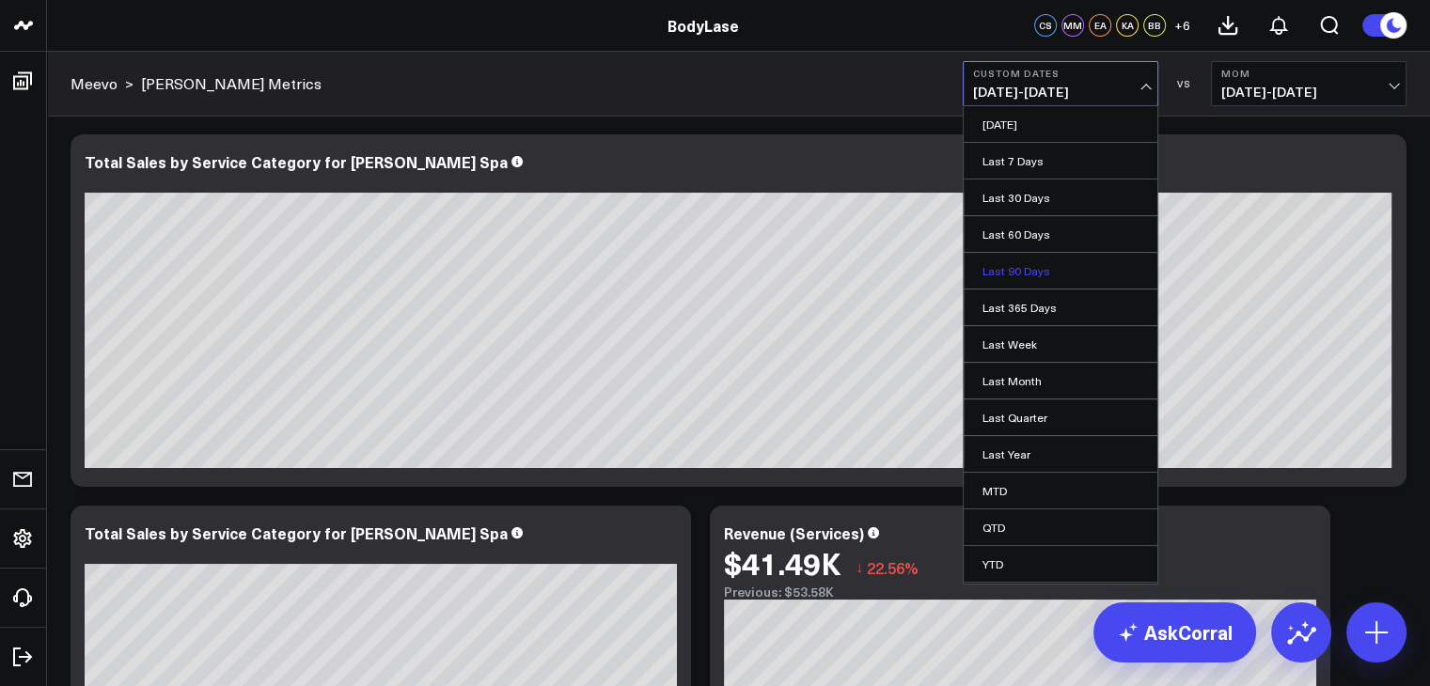
scroll to position [32, 0]
click at [1037, 574] on link "Custom Dates" at bounding box center [1060, 569] width 194 height 36
select select "9"
select select "2025"
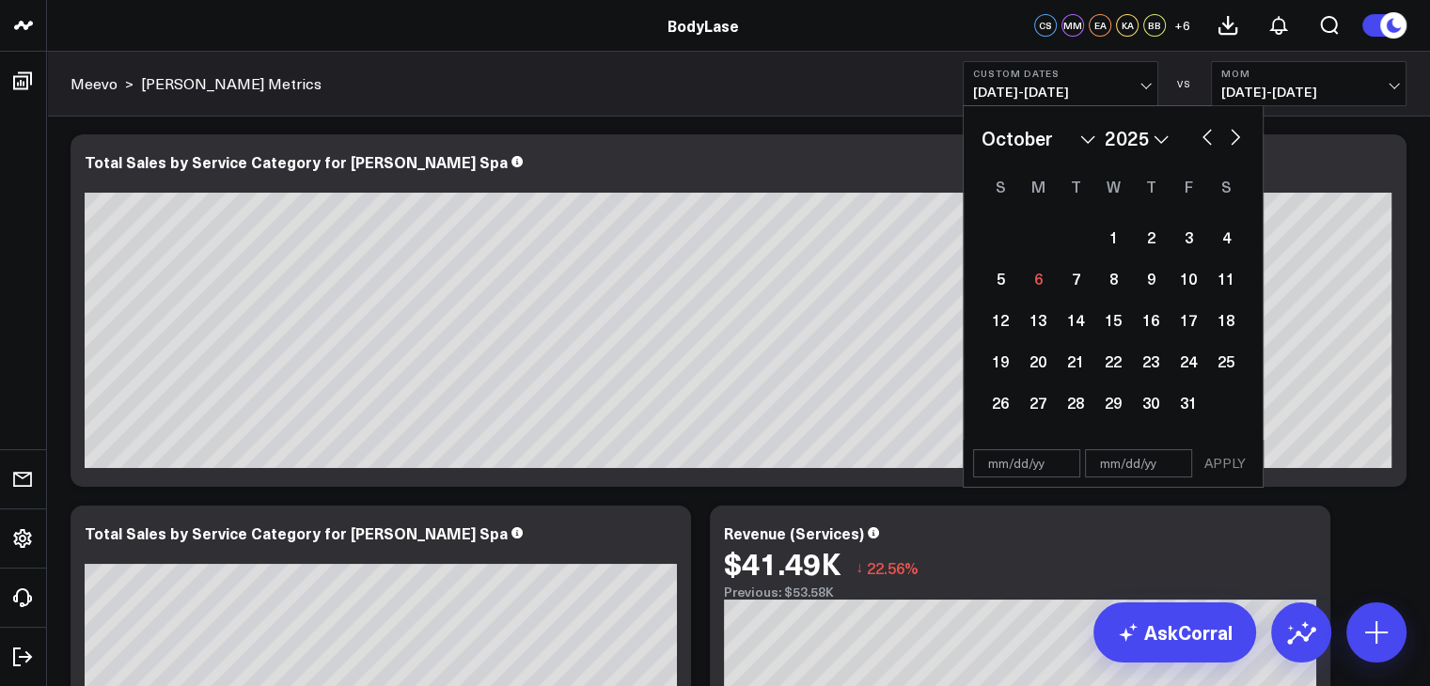
click at [1197, 144] on button "button" at bounding box center [1206, 135] width 19 height 23
select select "8"
select select "2025"
click at [1203, 133] on button "button" at bounding box center [1206, 135] width 19 height 23
select select "7"
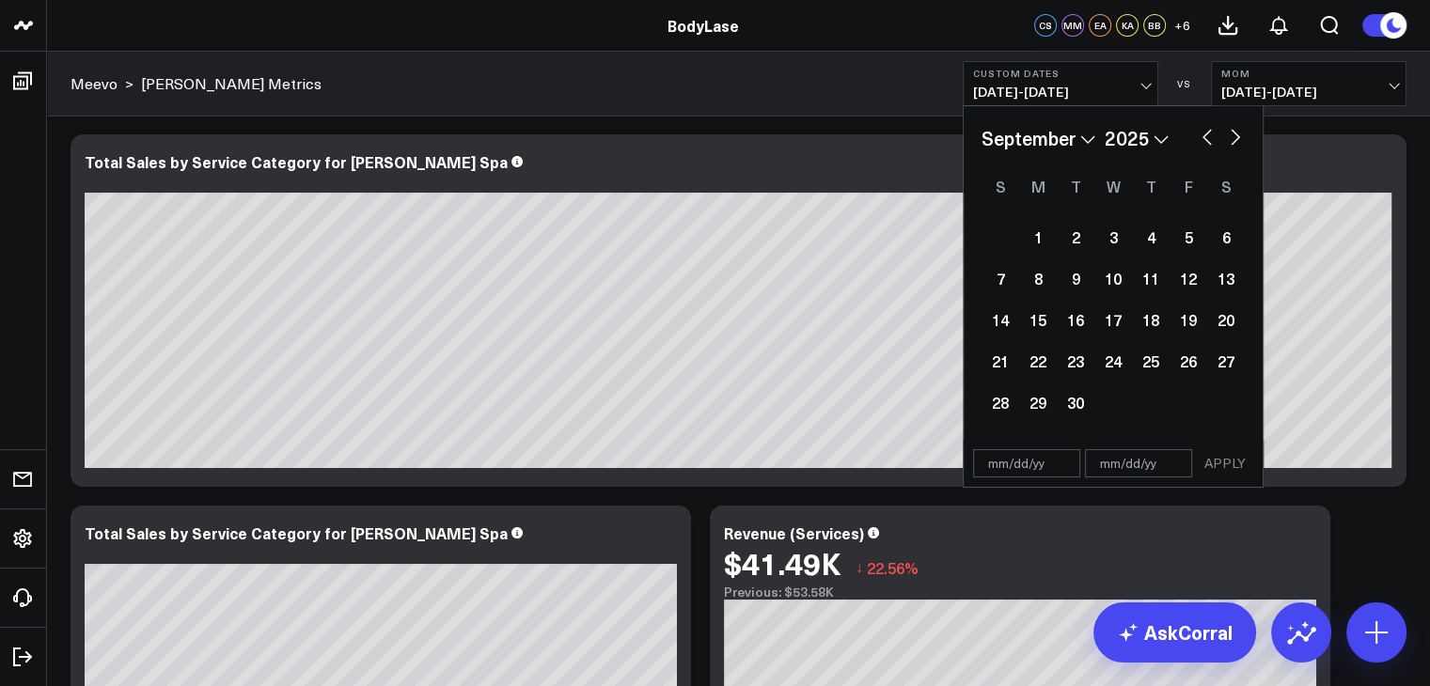
select select "2025"
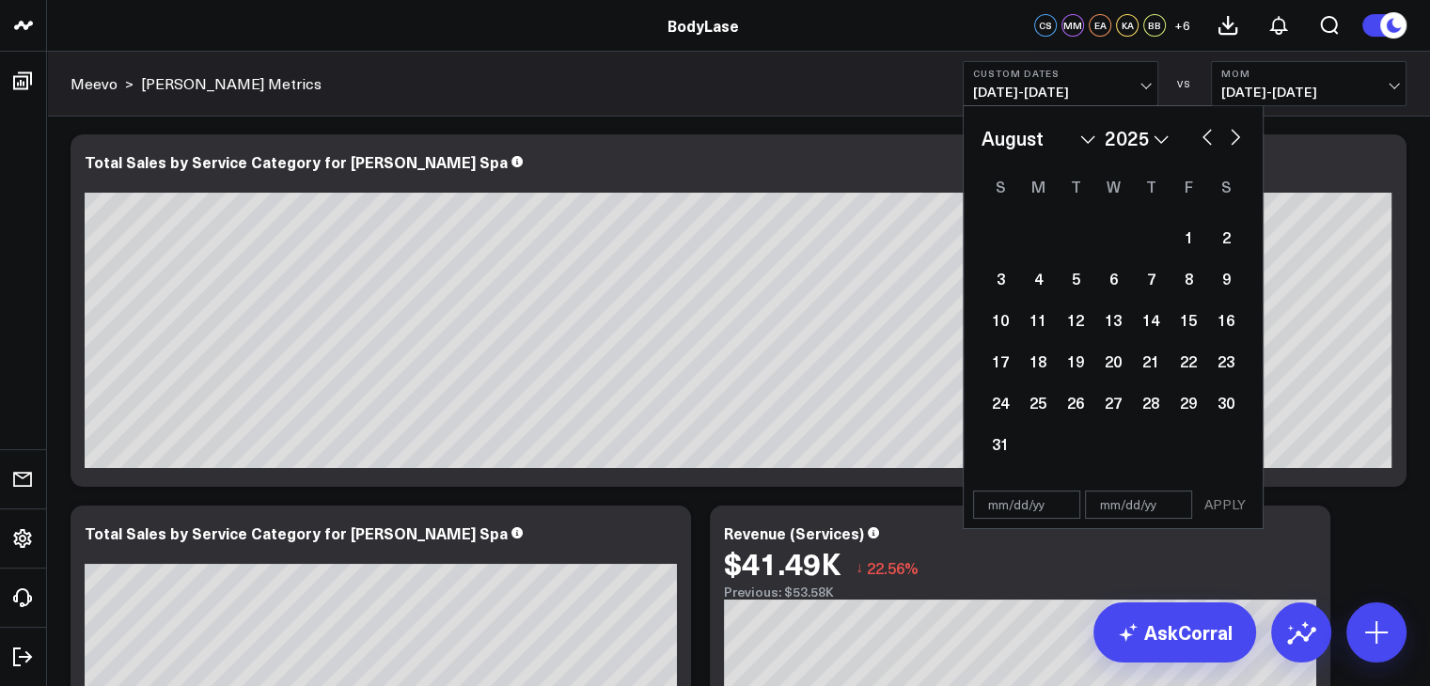
click at [1250, 147] on div "January February March April May June July August September October November [D…" at bounding box center [1112, 294] width 299 height 376
click at [1242, 141] on button "button" at bounding box center [1235, 135] width 19 height 23
select select "8"
select select "2025"
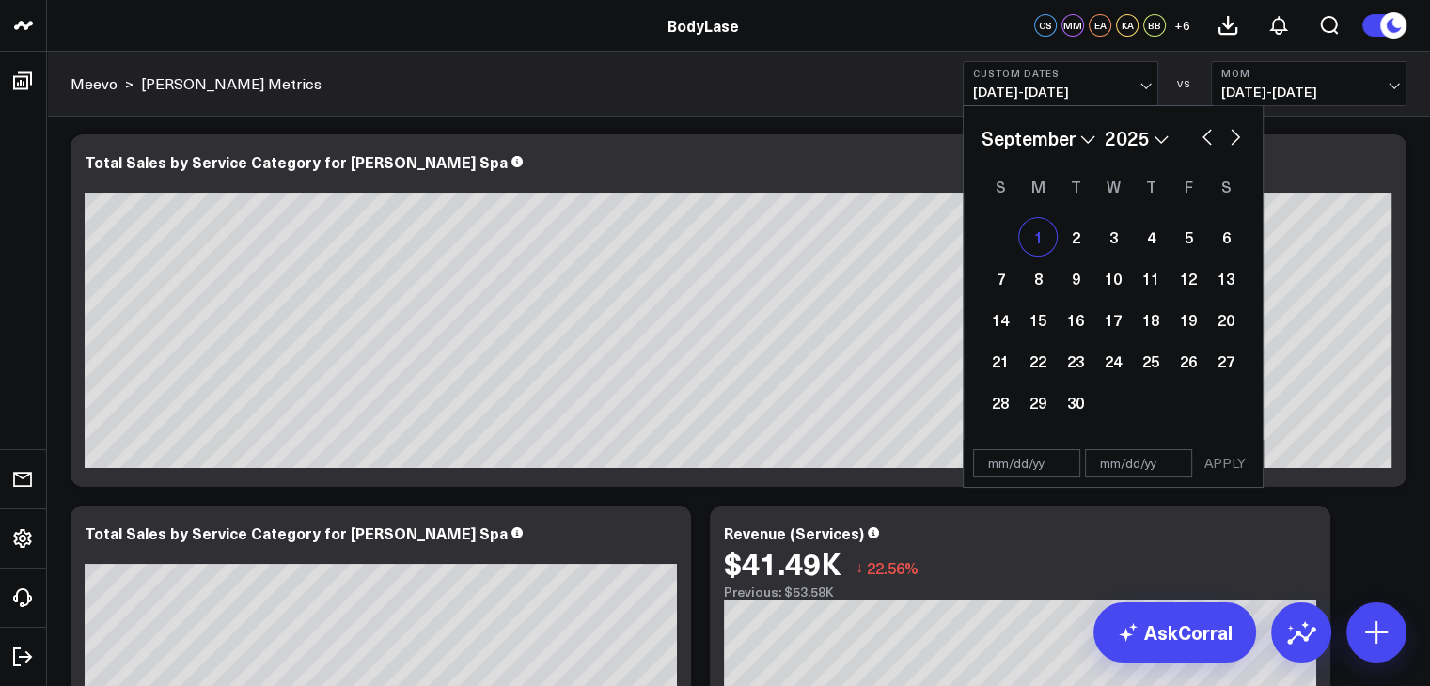
click at [1041, 237] on div "1" at bounding box center [1038, 237] width 38 height 38
type input "[DATE]"
select select "8"
select select "2025"
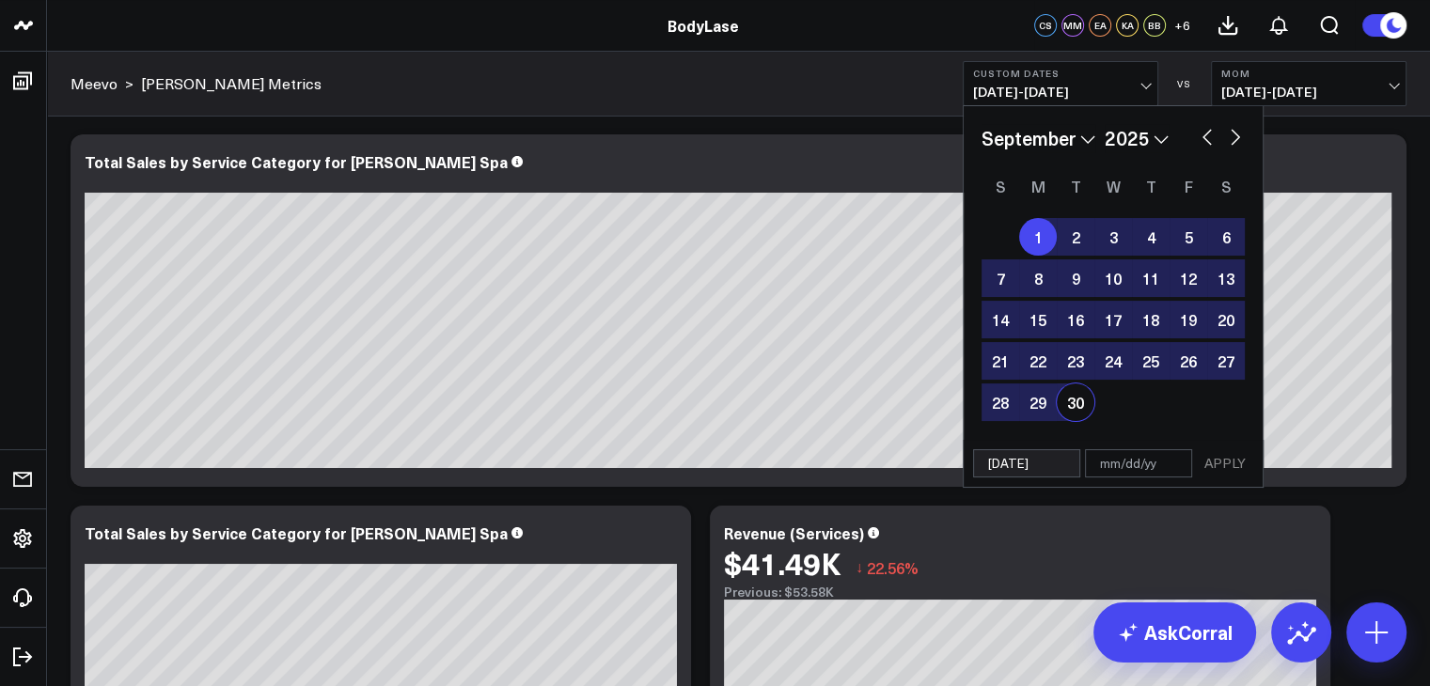
click at [1079, 412] on div "30" at bounding box center [1075, 402] width 38 height 38
type input "[DATE]"
select select "8"
select select "2025"
click at [1214, 450] on button "APPLY" at bounding box center [1225, 463] width 56 height 28
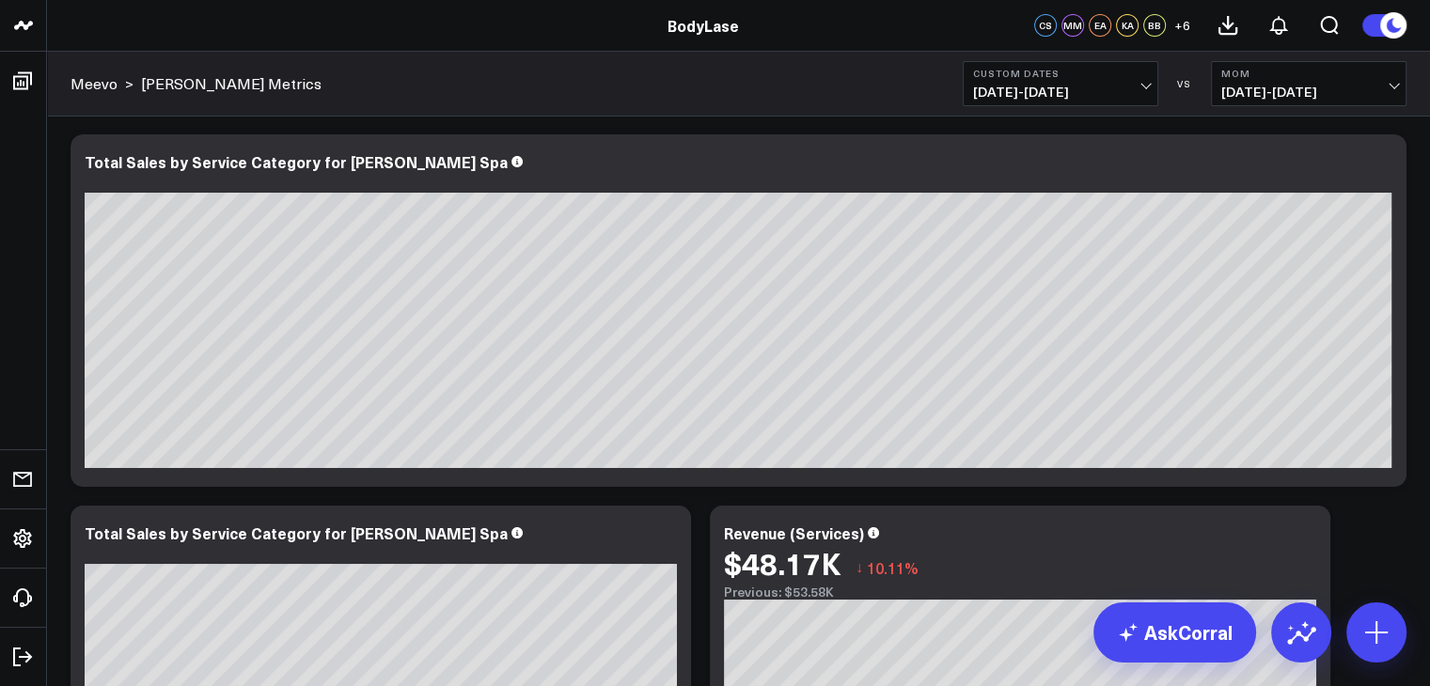
click at [1332, 95] on span "[DATE] - [DATE]" at bounding box center [1308, 92] width 175 height 15
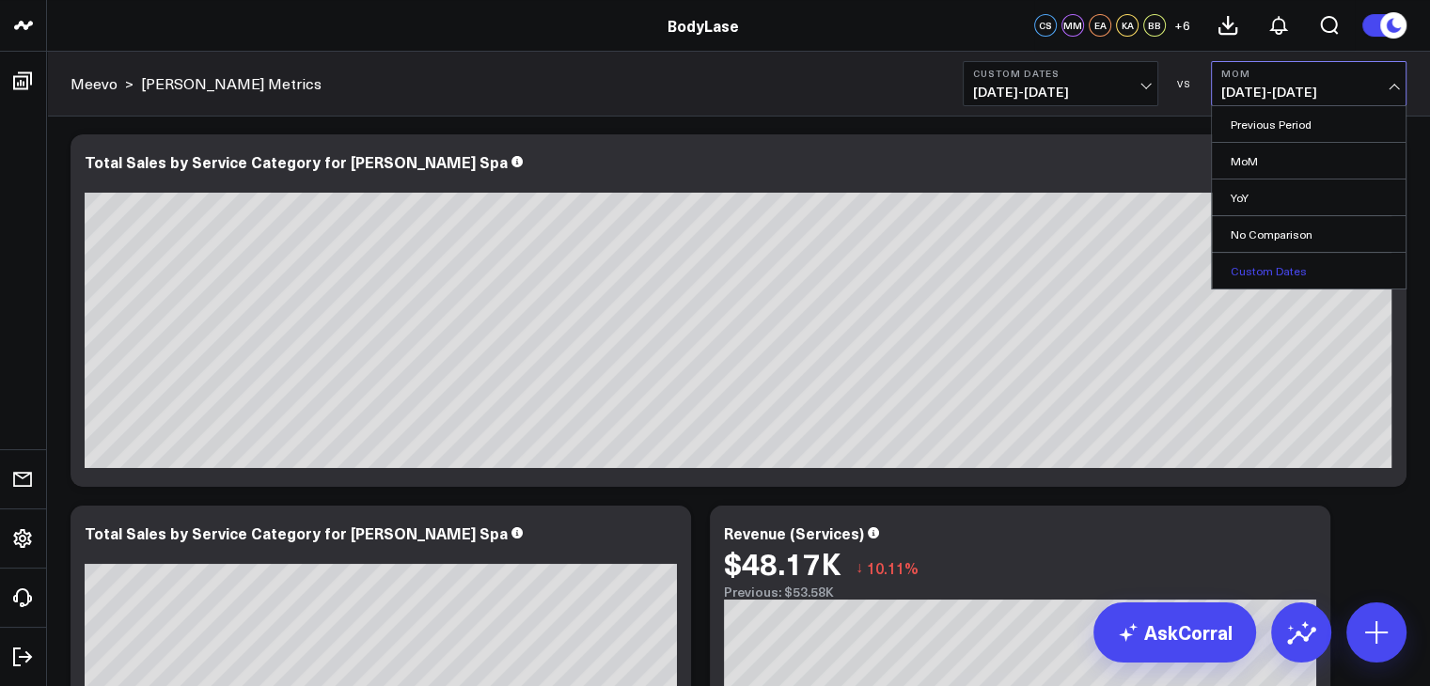
click at [1248, 268] on link "Custom Dates" at bounding box center [1309, 271] width 194 height 36
select select "9"
select select "2025"
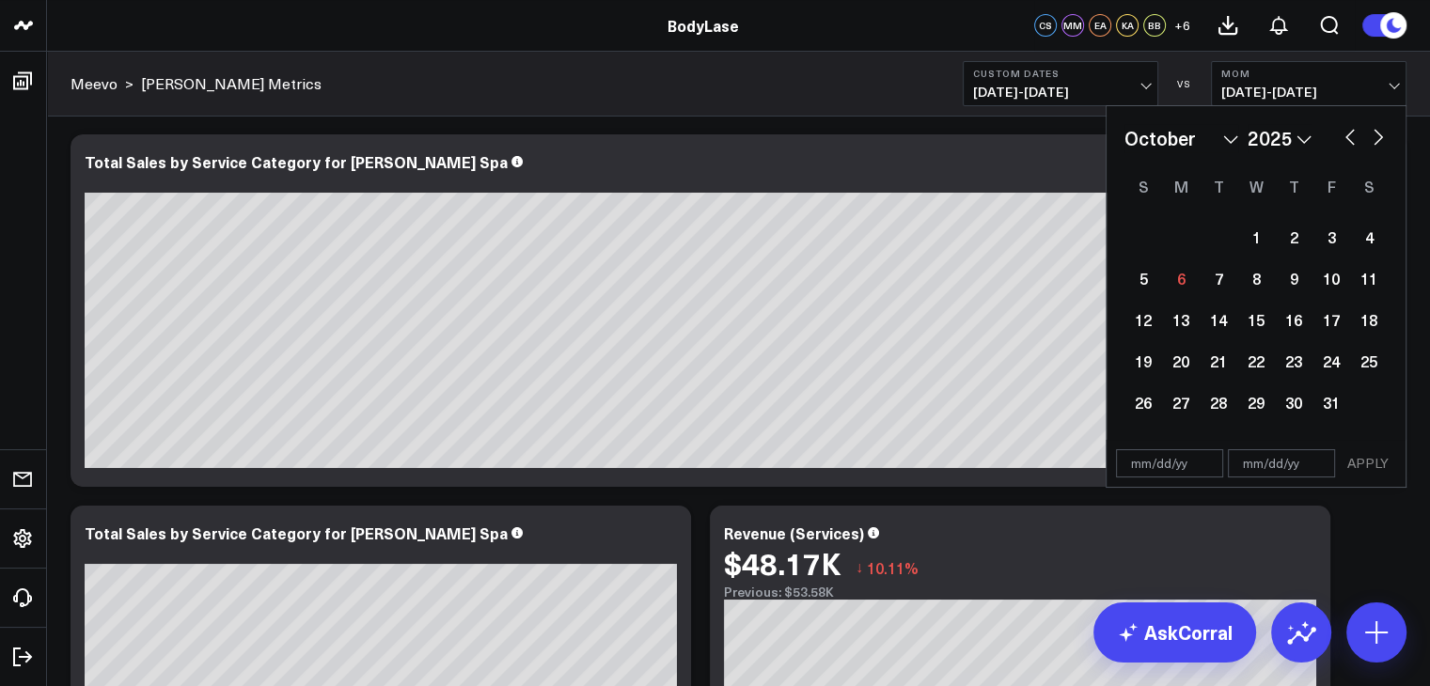
click at [1354, 136] on button "button" at bounding box center [1349, 135] width 19 height 23
select select "8"
select select "2025"
click at [1356, 124] on button "button" at bounding box center [1349, 135] width 19 height 23
select select "7"
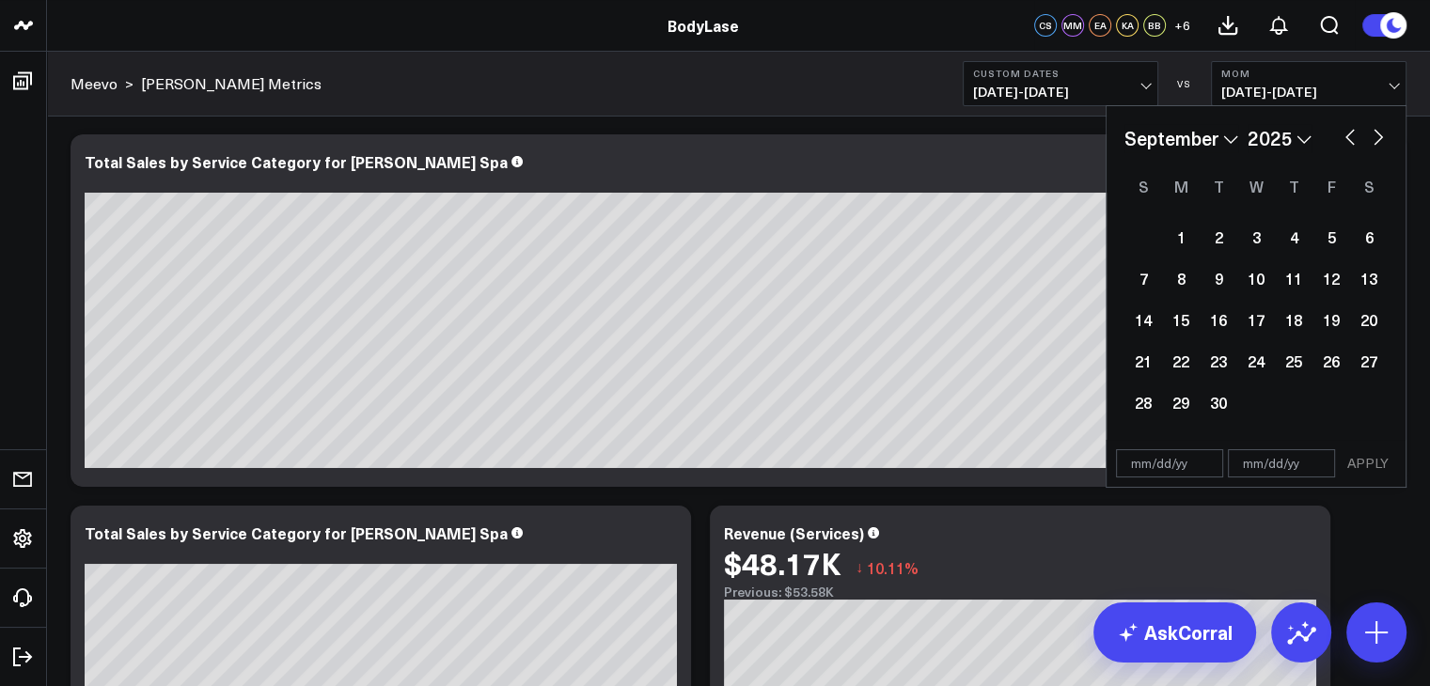
select select "2025"
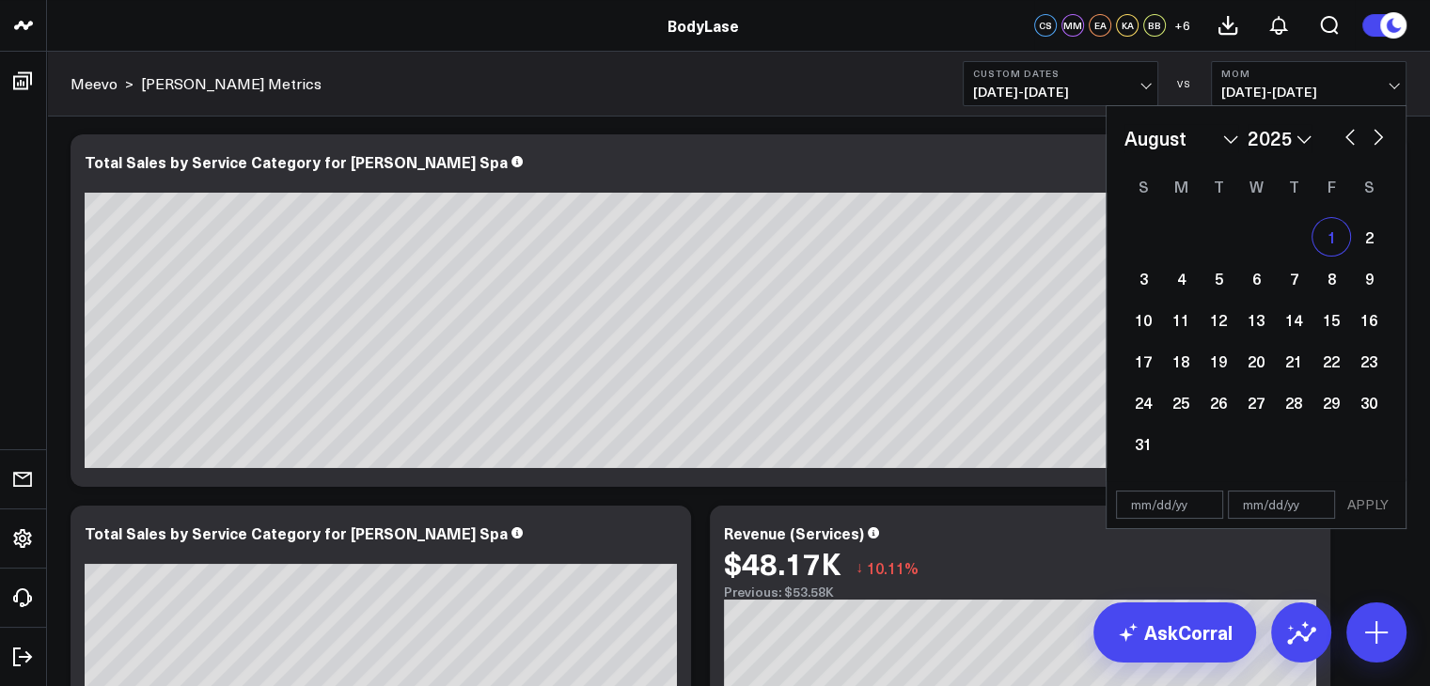
click at [1340, 238] on div "1" at bounding box center [1331, 237] width 38 height 38
type input "[DATE]"
select select "7"
select select "2025"
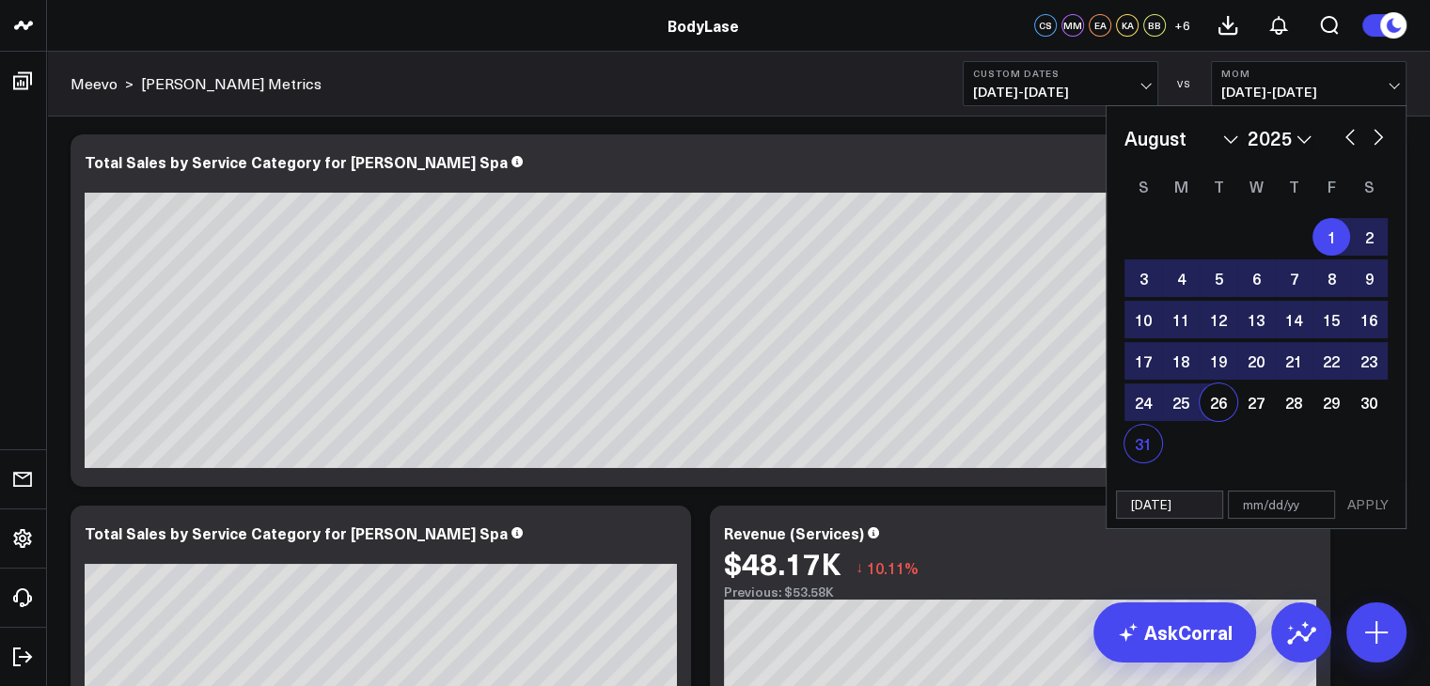
click at [1150, 446] on div "31" at bounding box center [1143, 444] width 38 height 38
type input "[DATE]"
select select "7"
select select "2025"
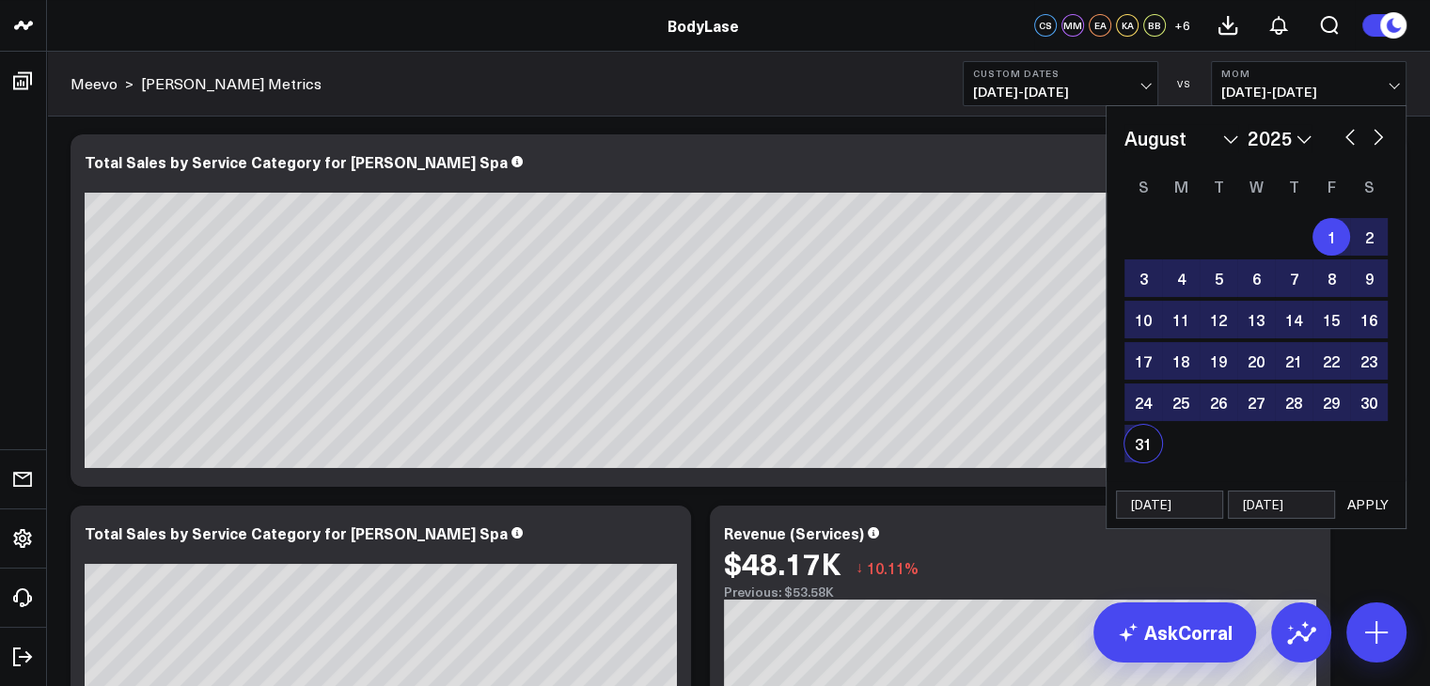
click at [1371, 496] on button "APPLY" at bounding box center [1367, 505] width 56 height 28
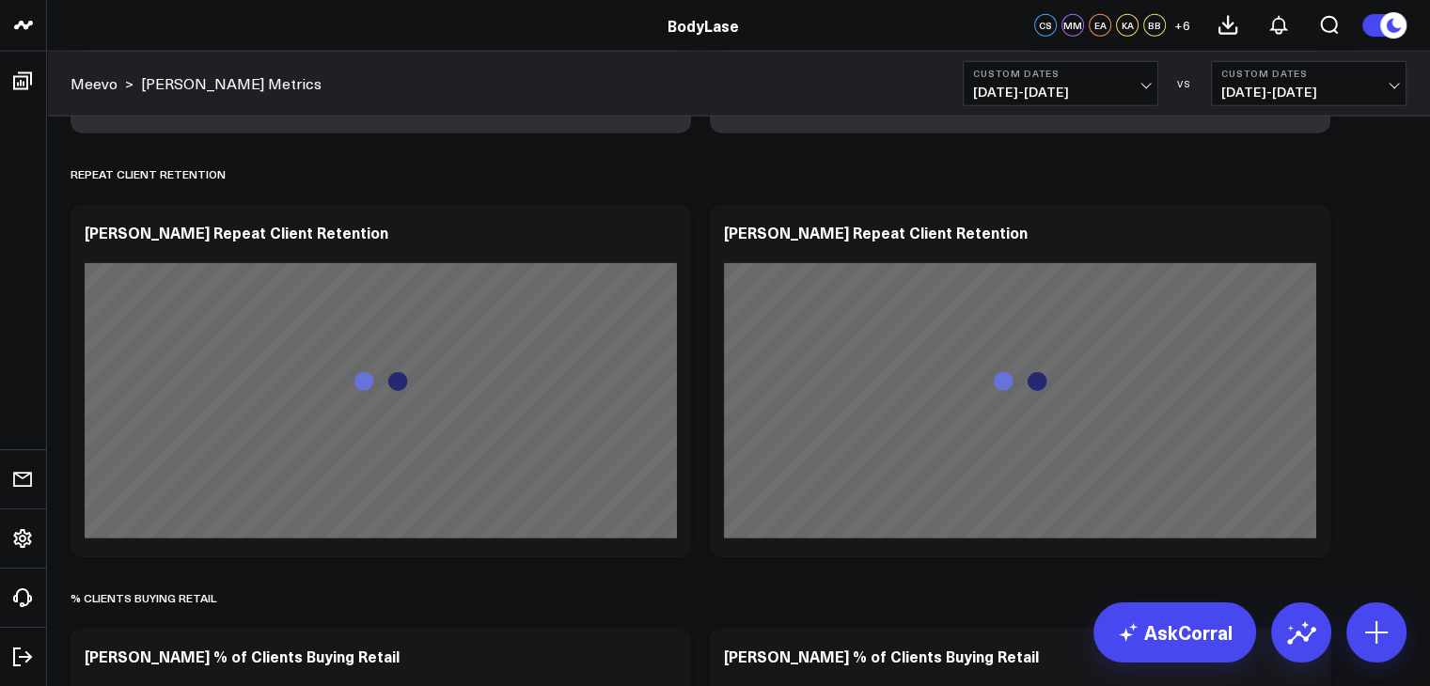
scroll to position [4827, 0]
